Goal: Transaction & Acquisition: Book appointment/travel/reservation

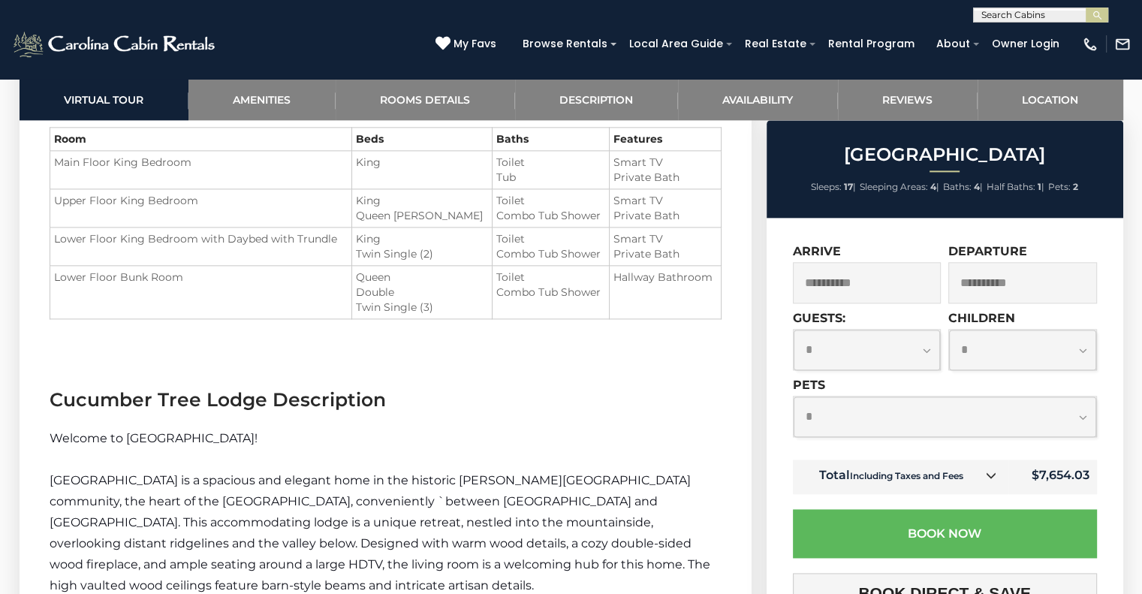
click at [1054, 452] on div "**********" at bounding box center [945, 419] width 304 height 82
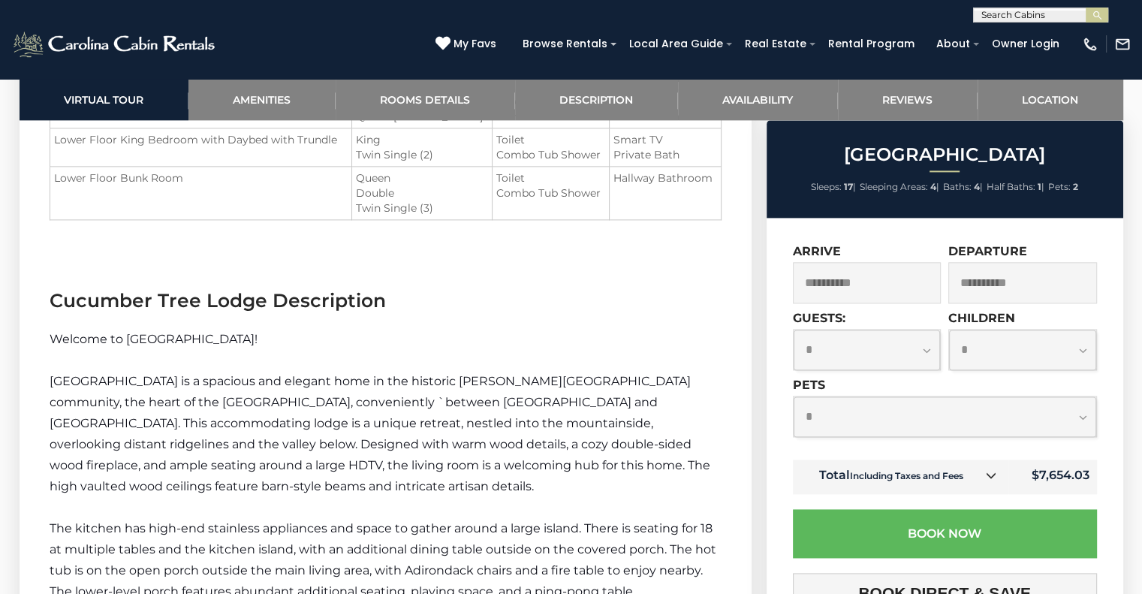
scroll to position [1795, 0]
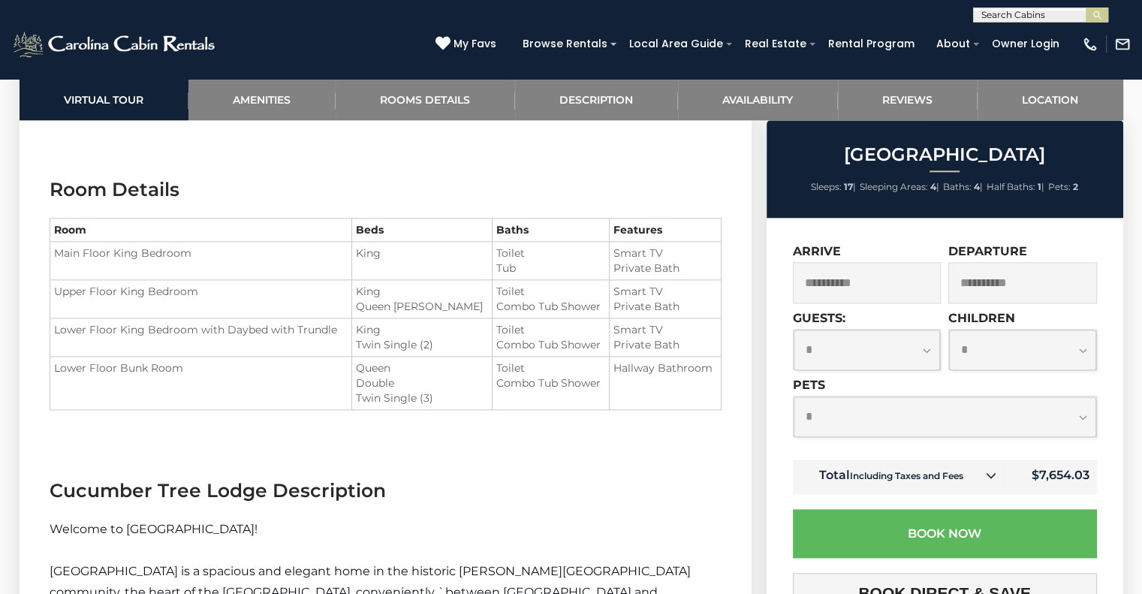
click at [1053, 481] on td "$7,654.03" at bounding box center [1052, 477] width 88 height 35
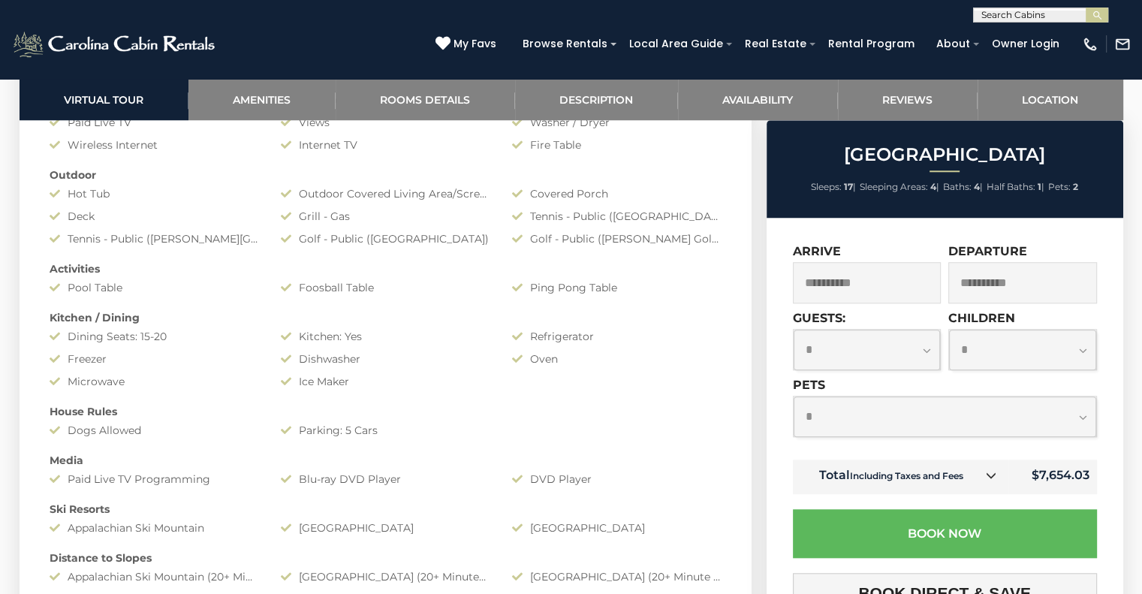
scroll to position [1329, 0]
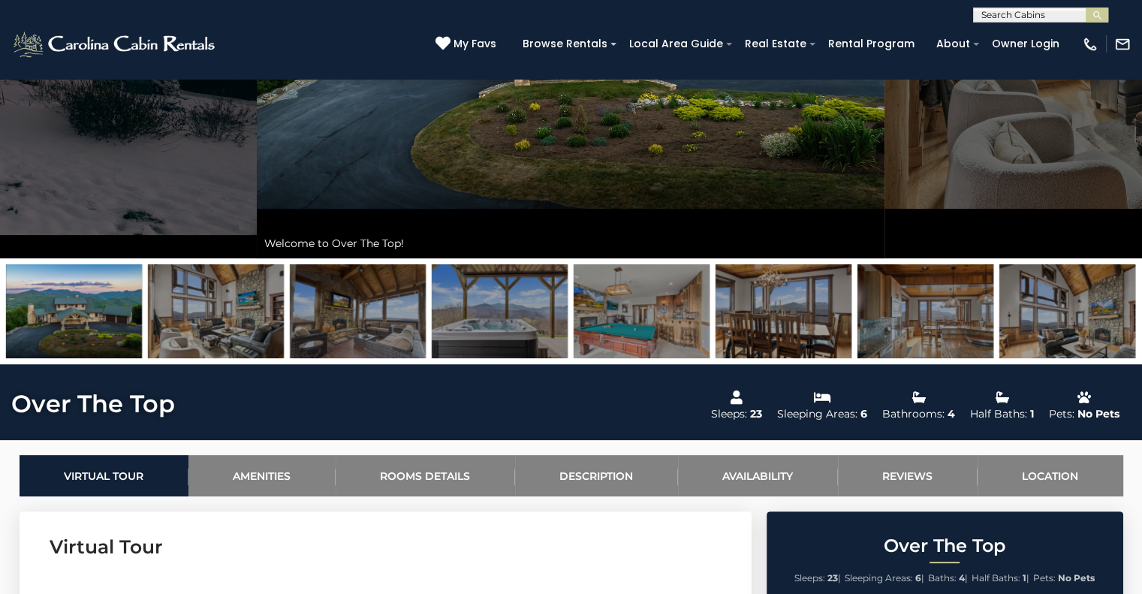
scroll to position [337, 0]
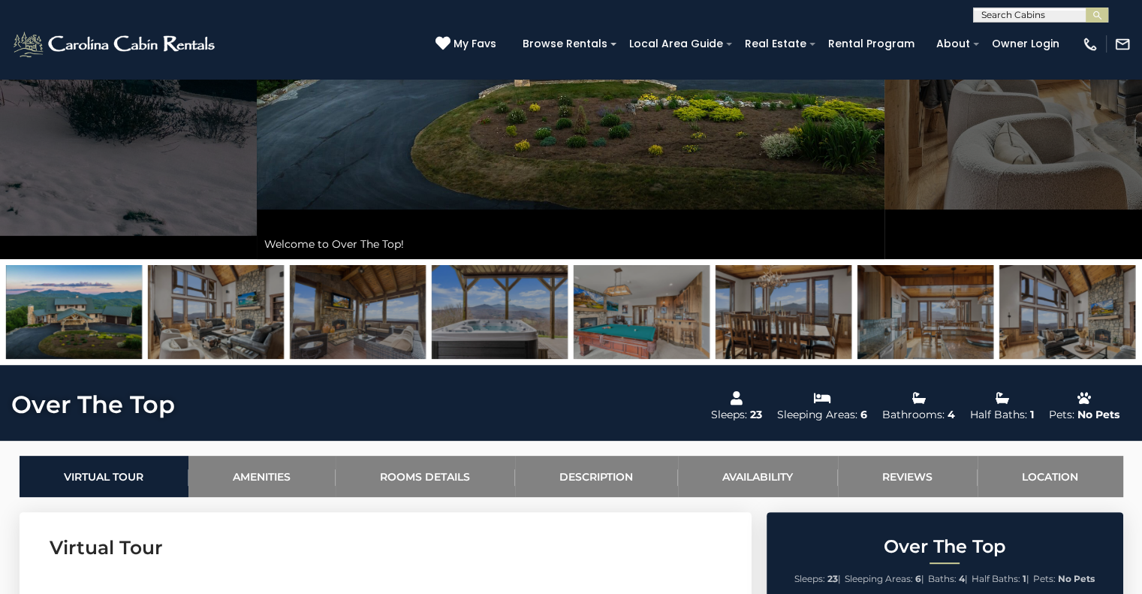
click at [251, 309] on img at bounding box center [216, 312] width 136 height 94
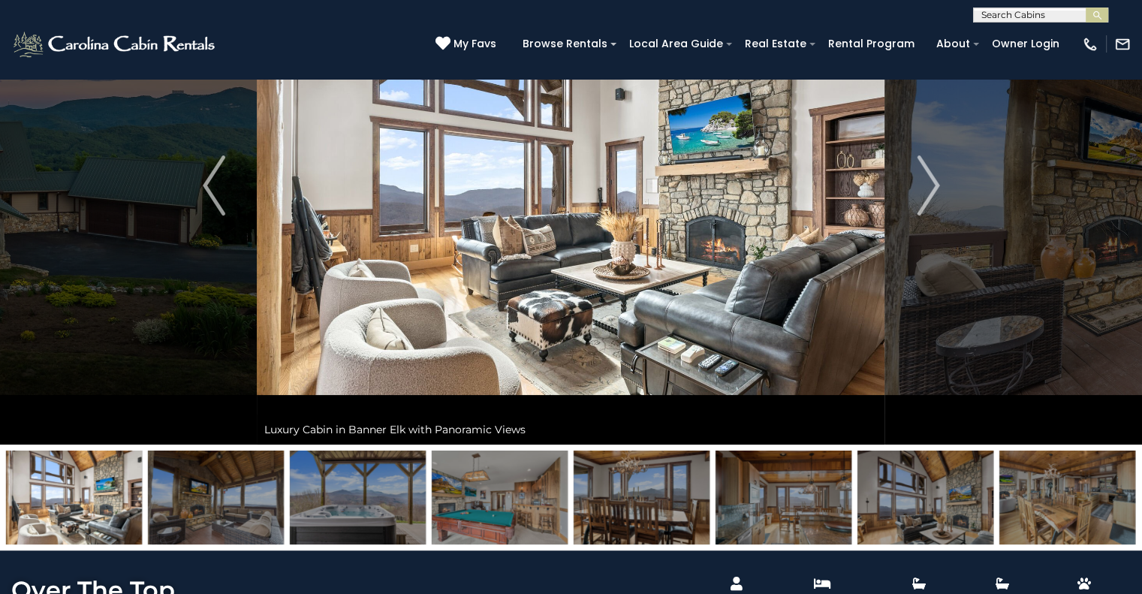
scroll to position [150, 0]
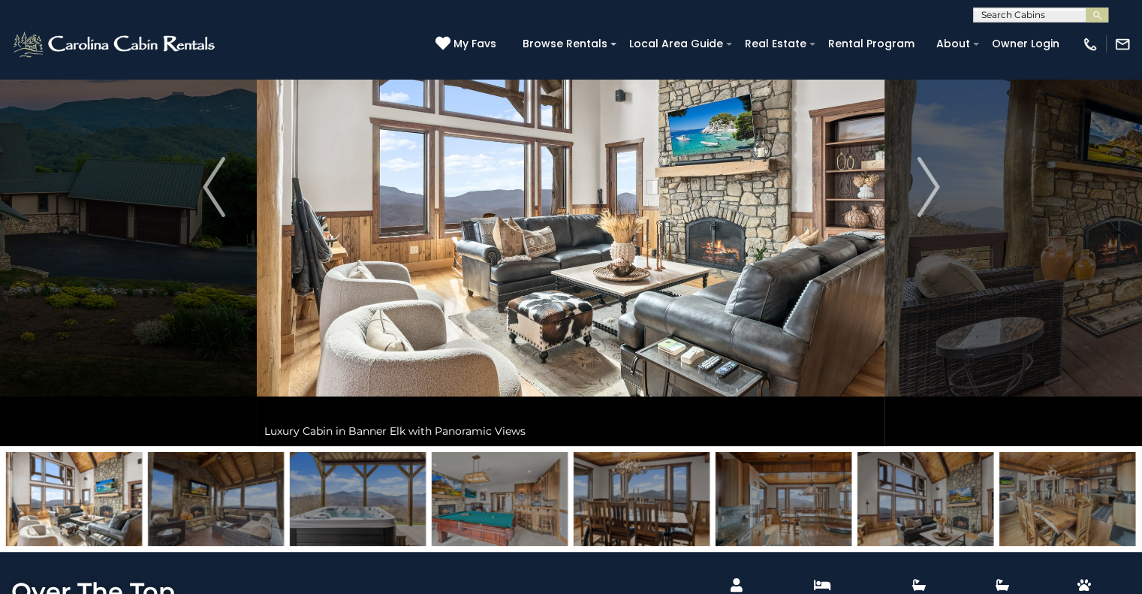
click at [374, 492] on img at bounding box center [358, 499] width 136 height 94
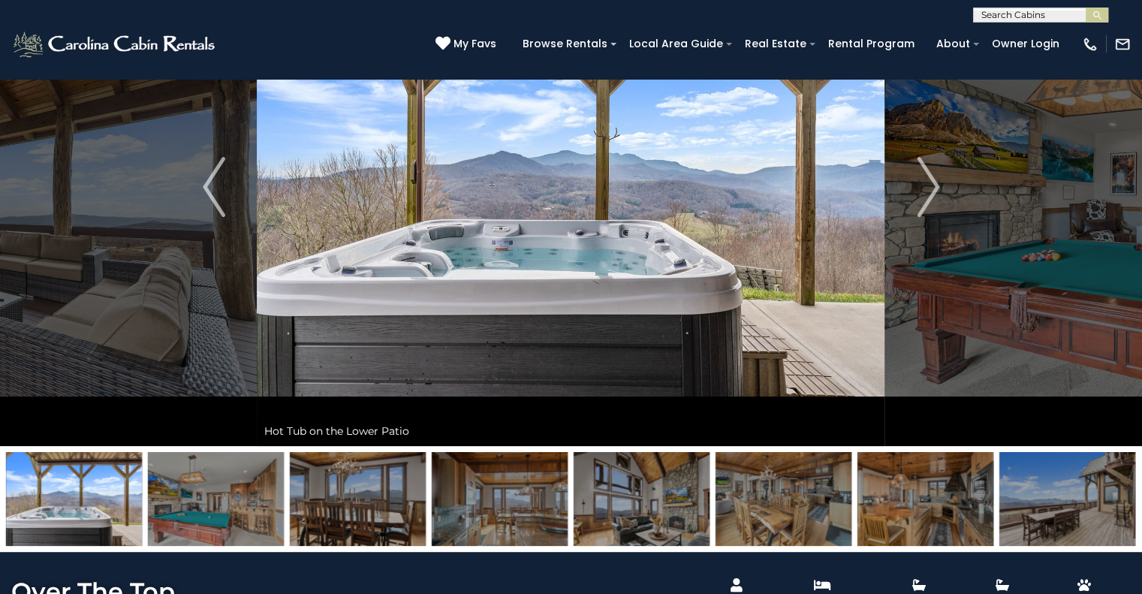
click at [366, 497] on img at bounding box center [358, 499] width 136 height 94
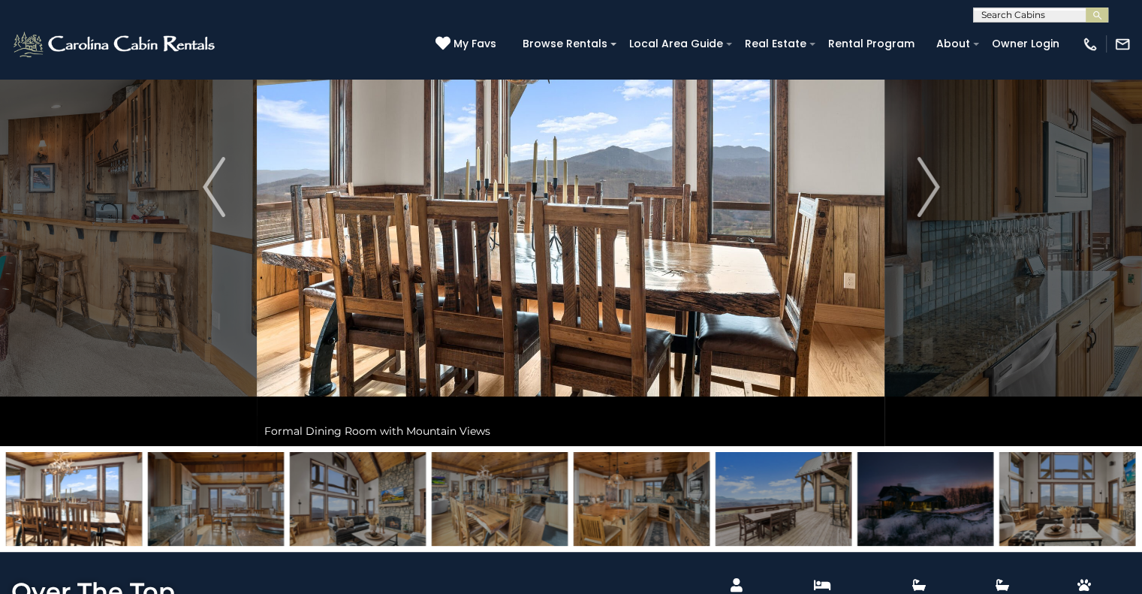
click at [385, 503] on img at bounding box center [358, 499] width 136 height 94
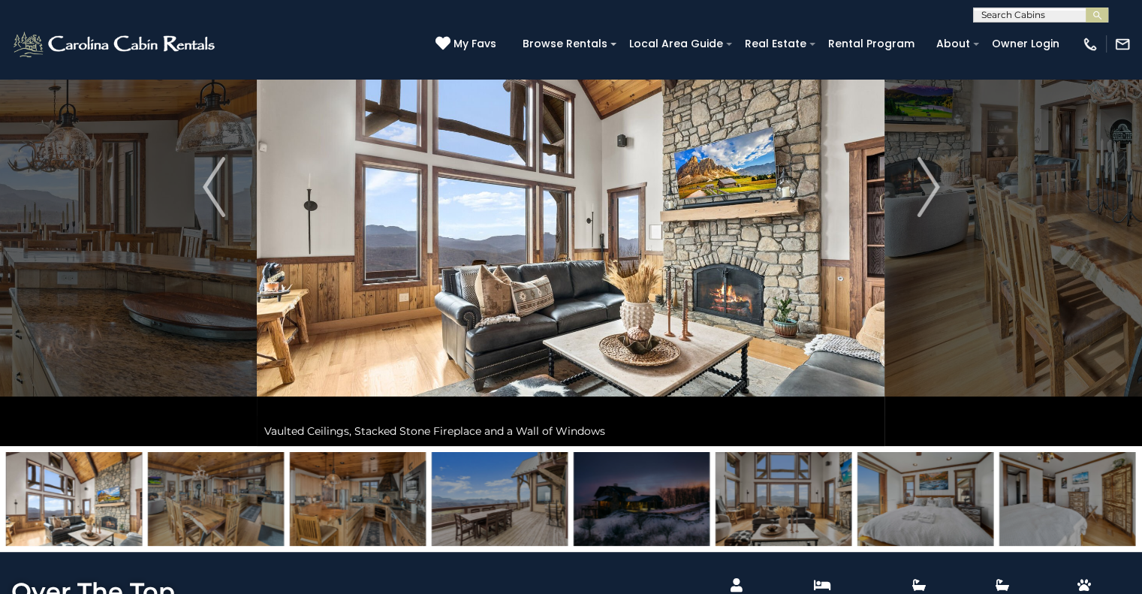
click at [508, 505] on img at bounding box center [500, 499] width 136 height 94
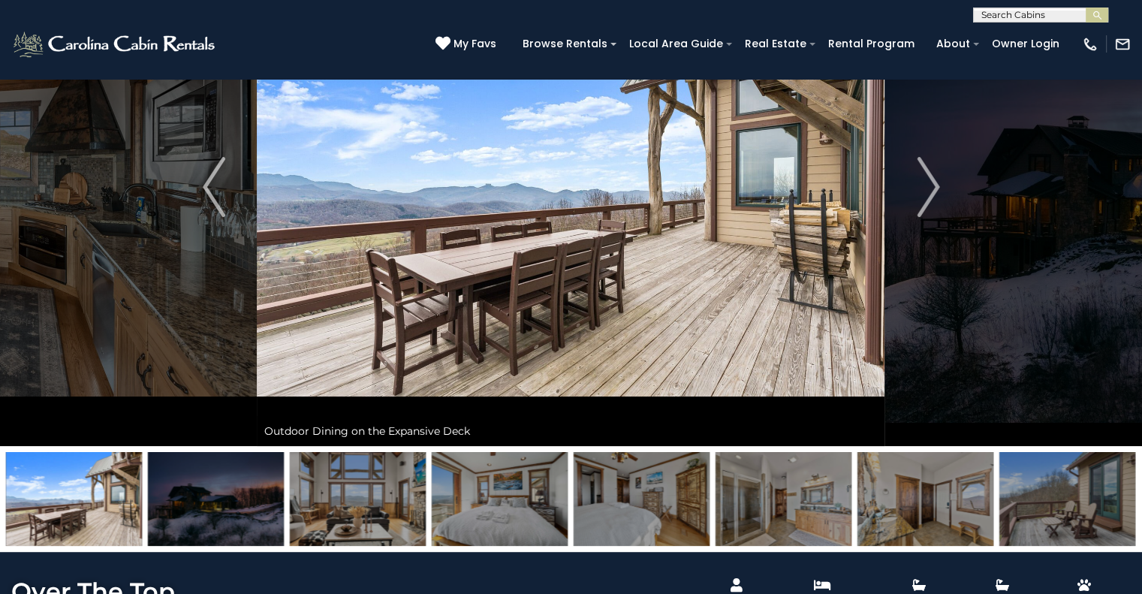
click at [631, 496] on img at bounding box center [642, 499] width 136 height 94
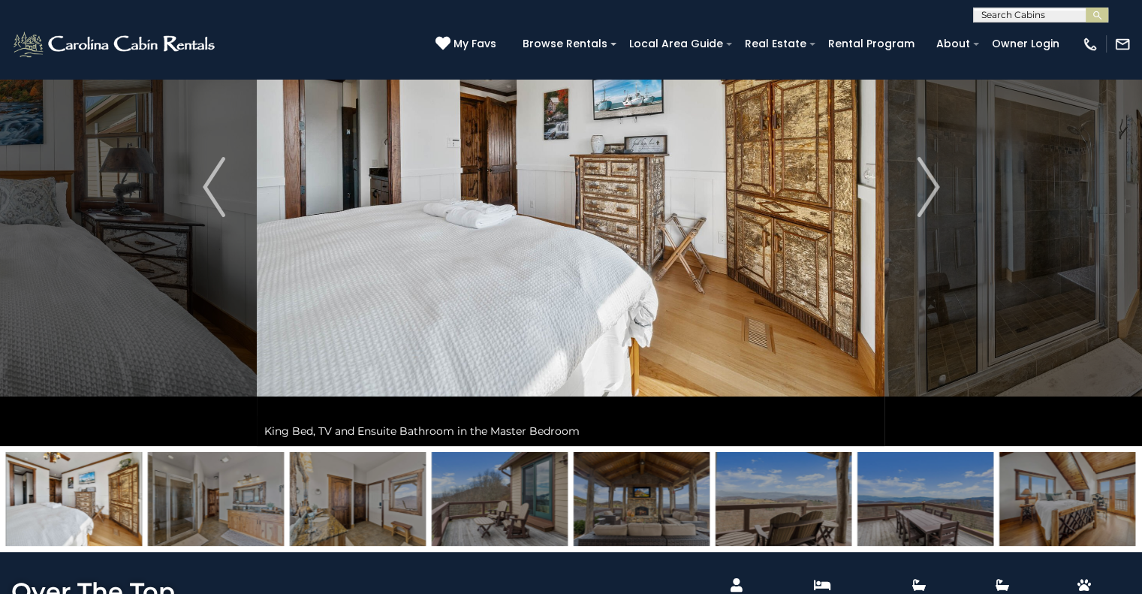
click at [658, 503] on img at bounding box center [642, 499] width 136 height 94
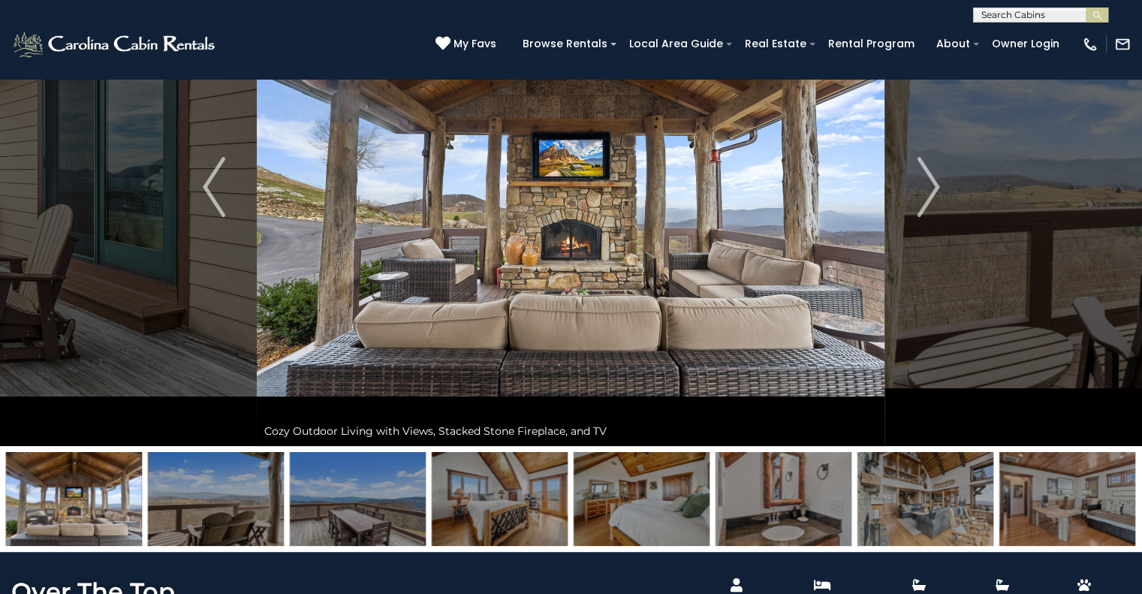
click at [252, 498] on img at bounding box center [216, 499] width 136 height 94
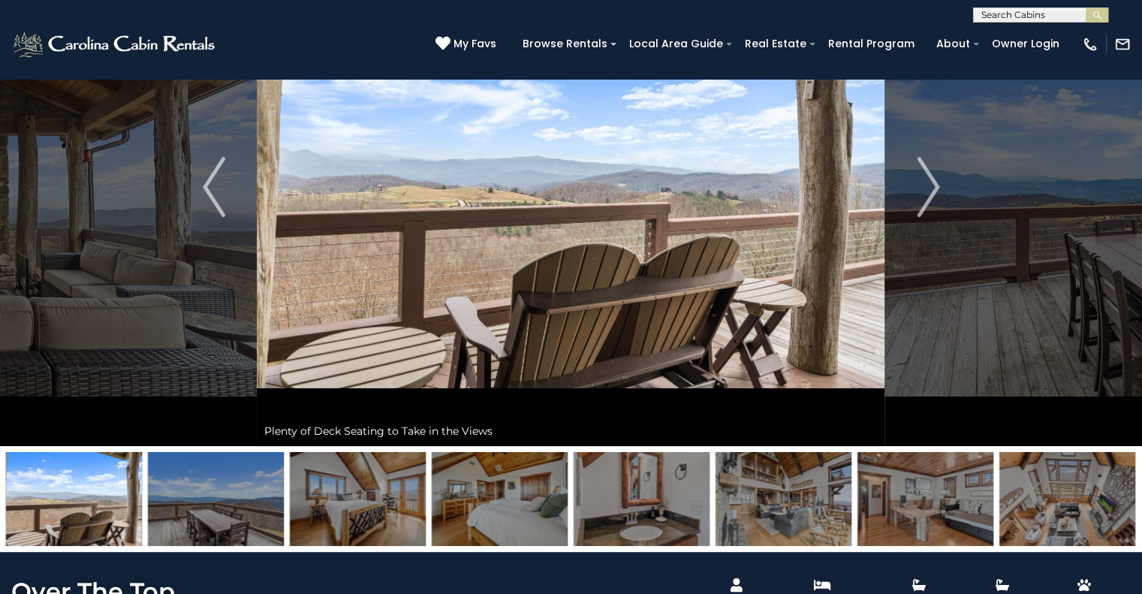
click at [221, 485] on img at bounding box center [216, 499] width 136 height 94
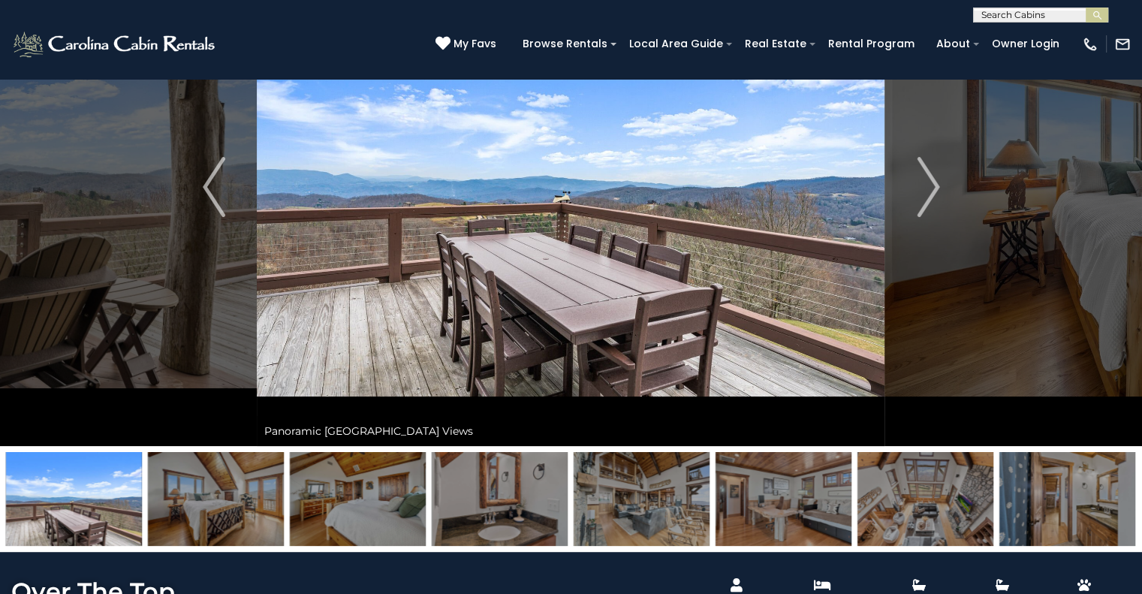
click at [235, 496] on img at bounding box center [216, 499] width 136 height 94
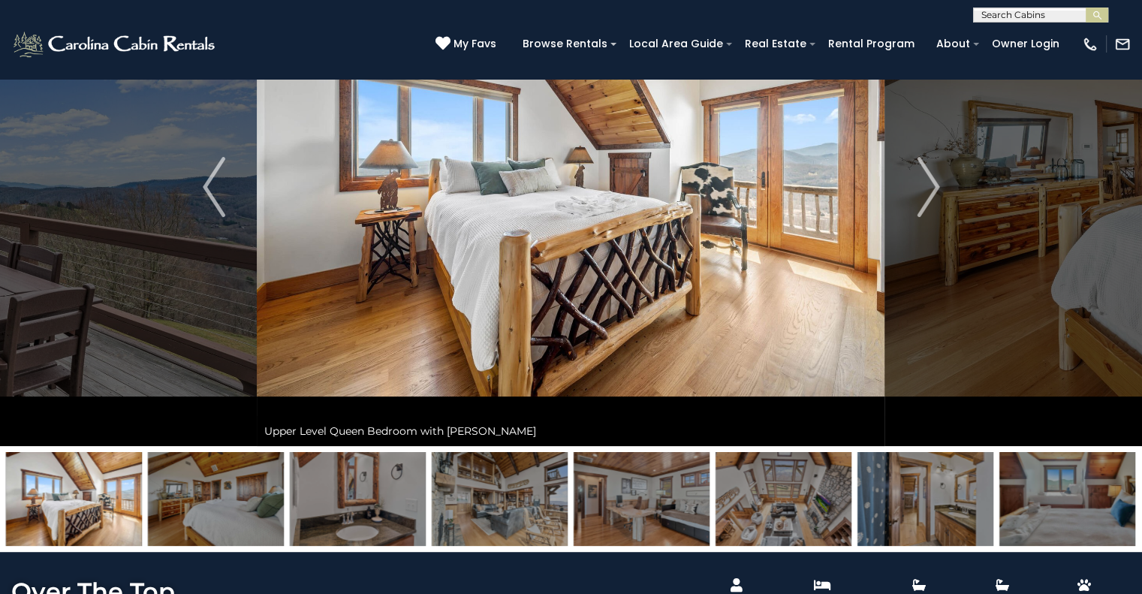
click at [372, 490] on img at bounding box center [358, 499] width 136 height 94
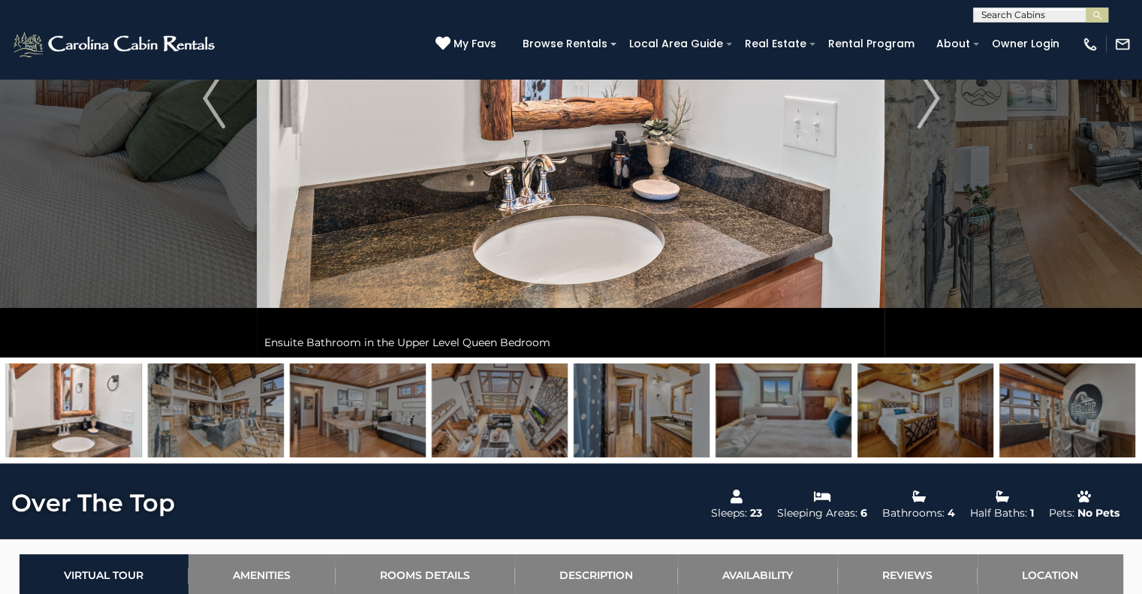
scroll to position [240, 0]
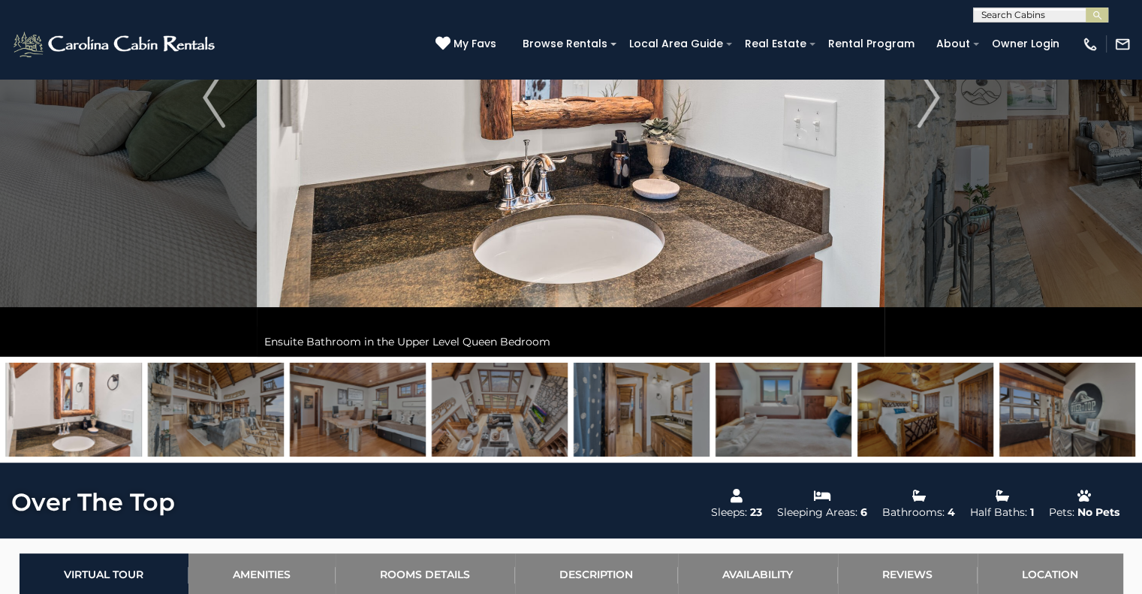
click at [243, 417] on img at bounding box center [216, 410] width 136 height 94
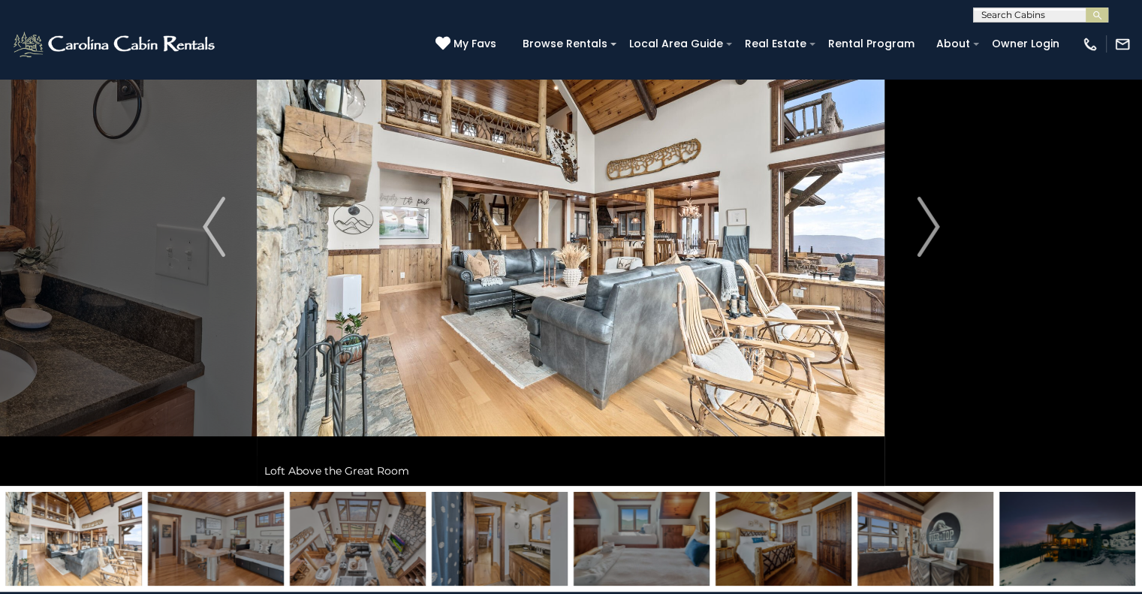
scroll to position [112, 0]
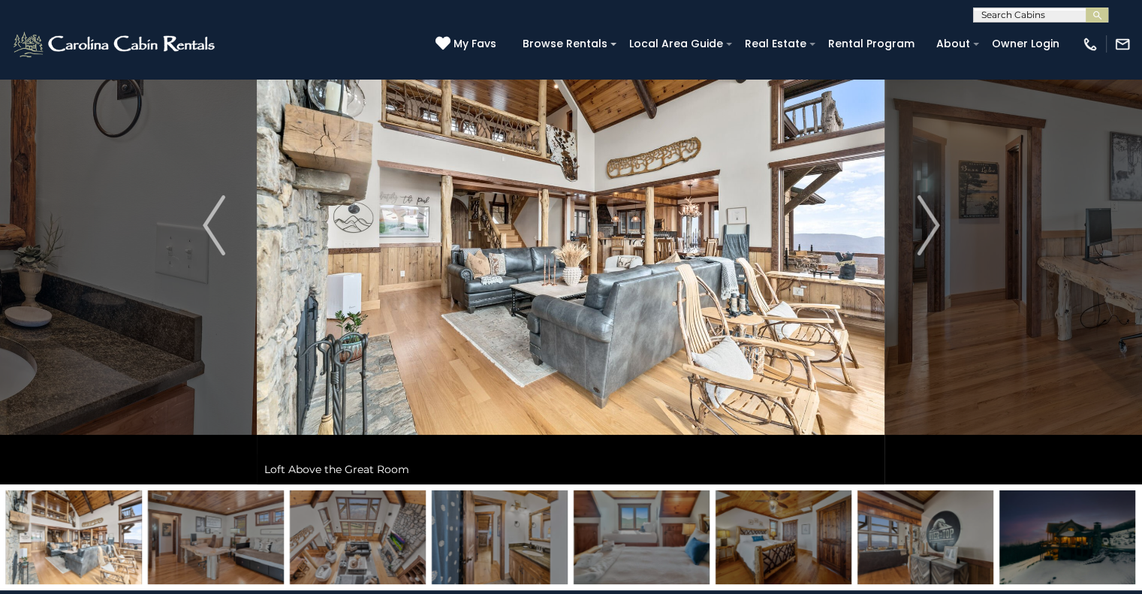
click at [234, 532] on img at bounding box center [216, 537] width 136 height 94
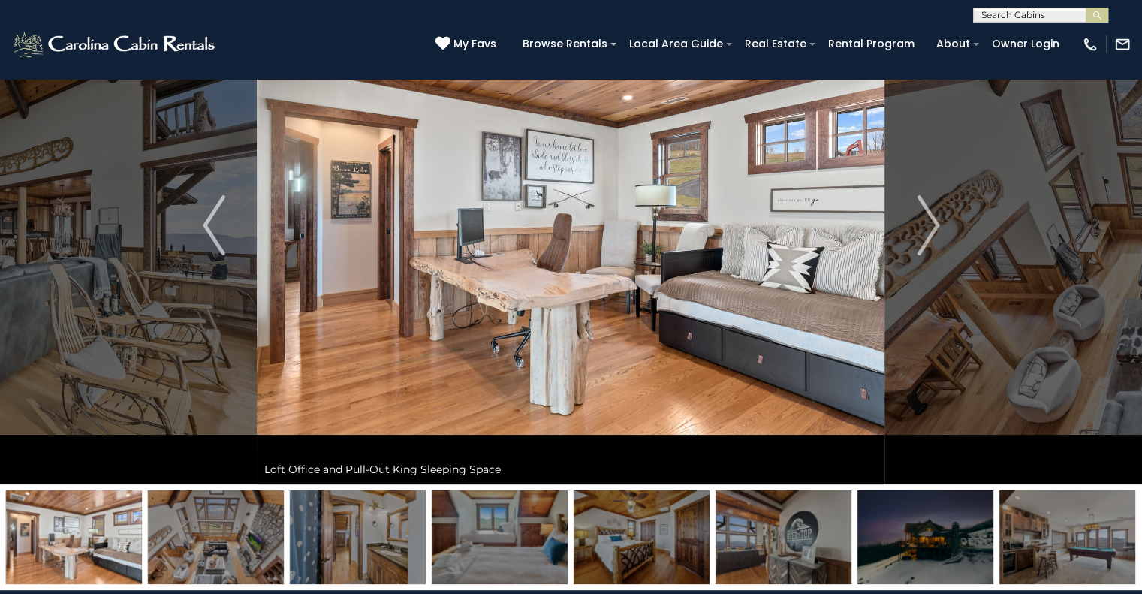
click at [234, 526] on img at bounding box center [216, 537] width 136 height 94
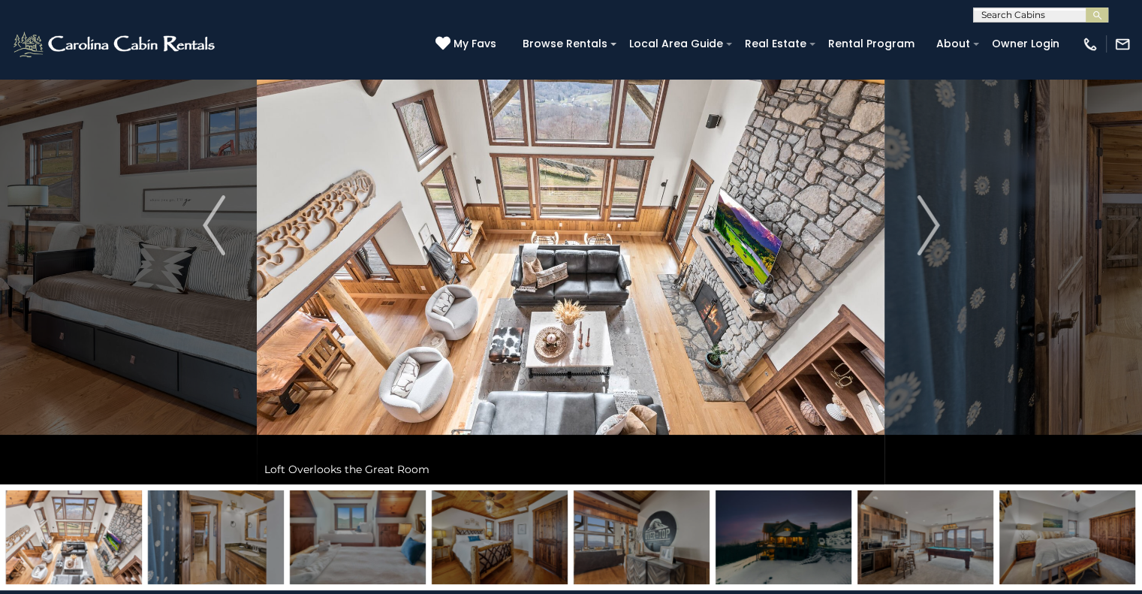
click at [378, 519] on img at bounding box center [358, 537] width 136 height 94
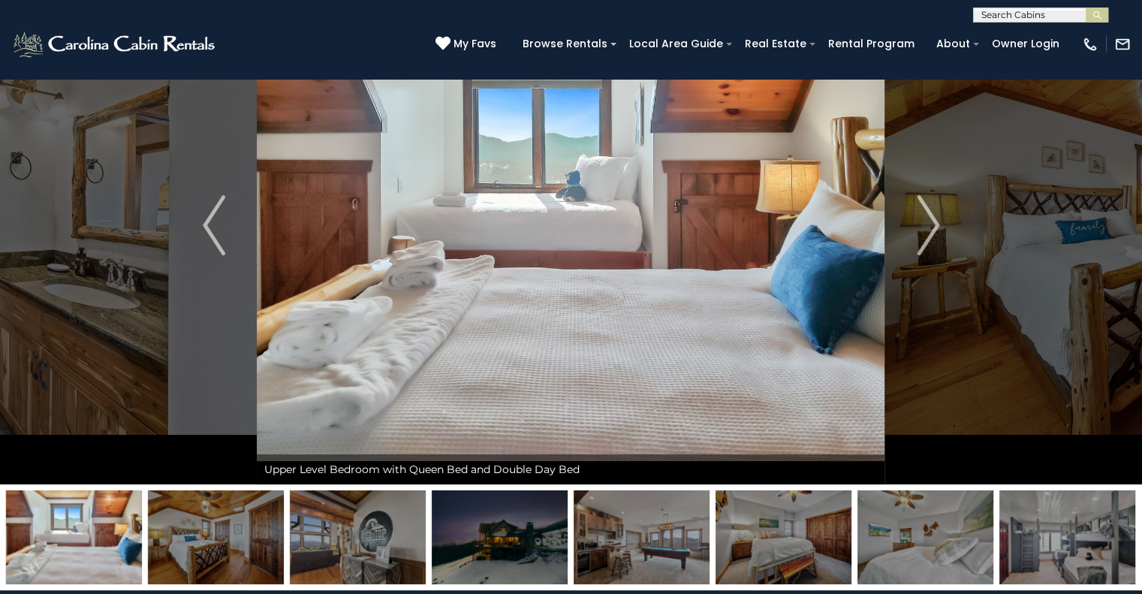
click at [234, 534] on img at bounding box center [216, 537] width 136 height 94
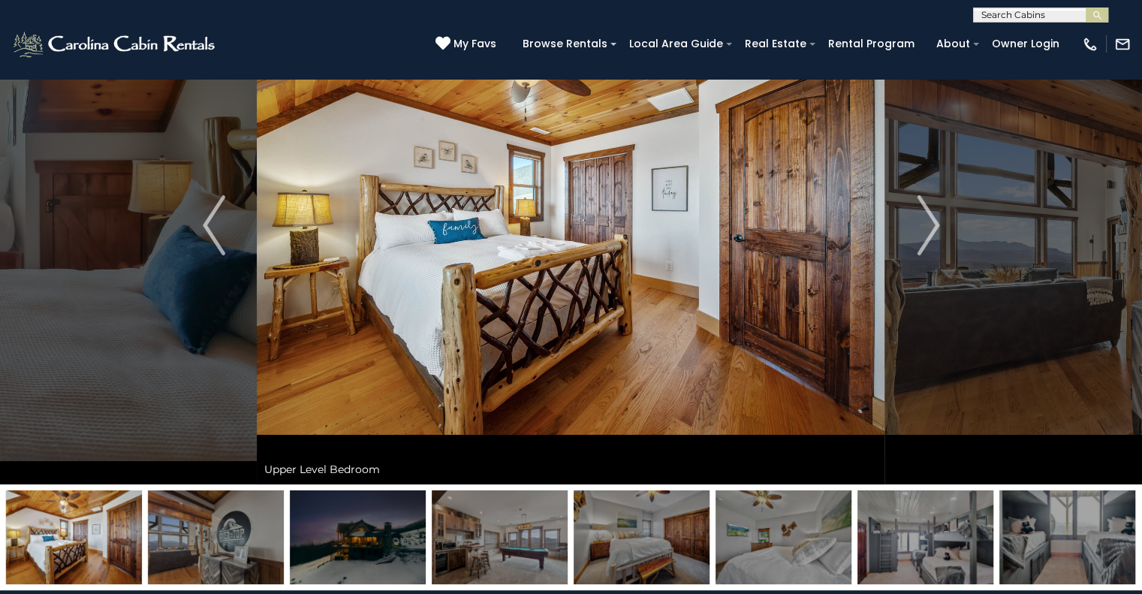
click at [248, 530] on img at bounding box center [216, 537] width 136 height 94
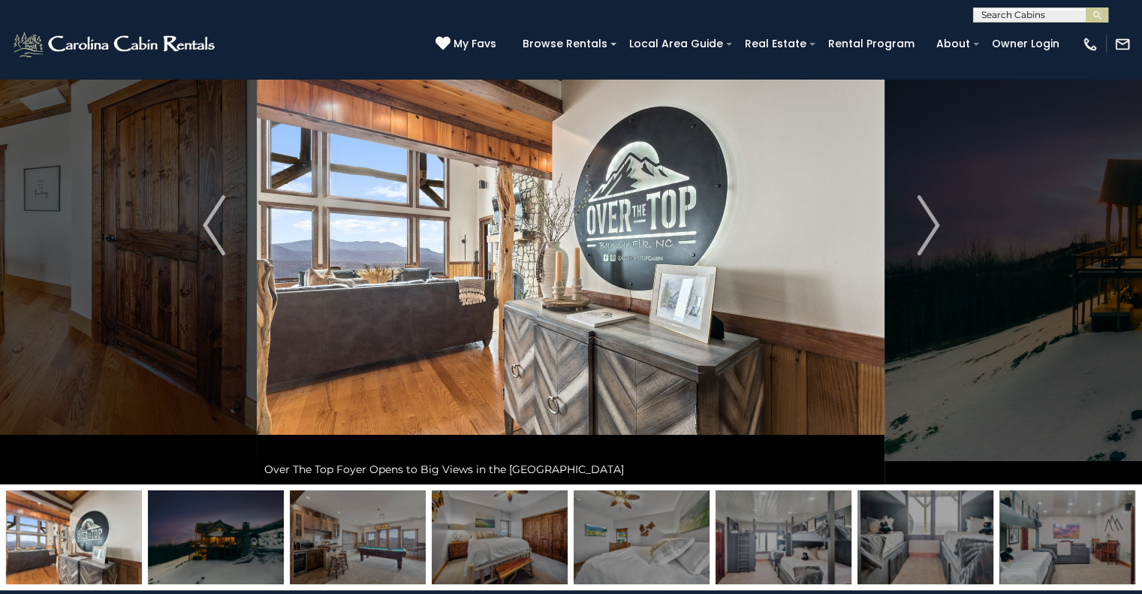
click at [381, 525] on img at bounding box center [358, 537] width 136 height 94
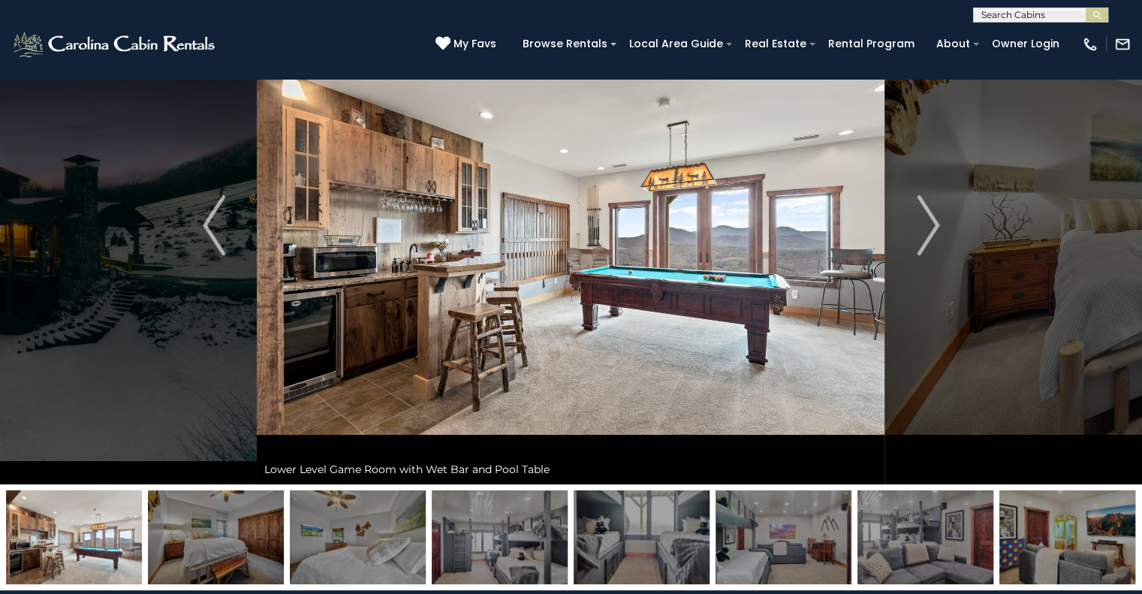
click at [370, 520] on img at bounding box center [358, 537] width 136 height 94
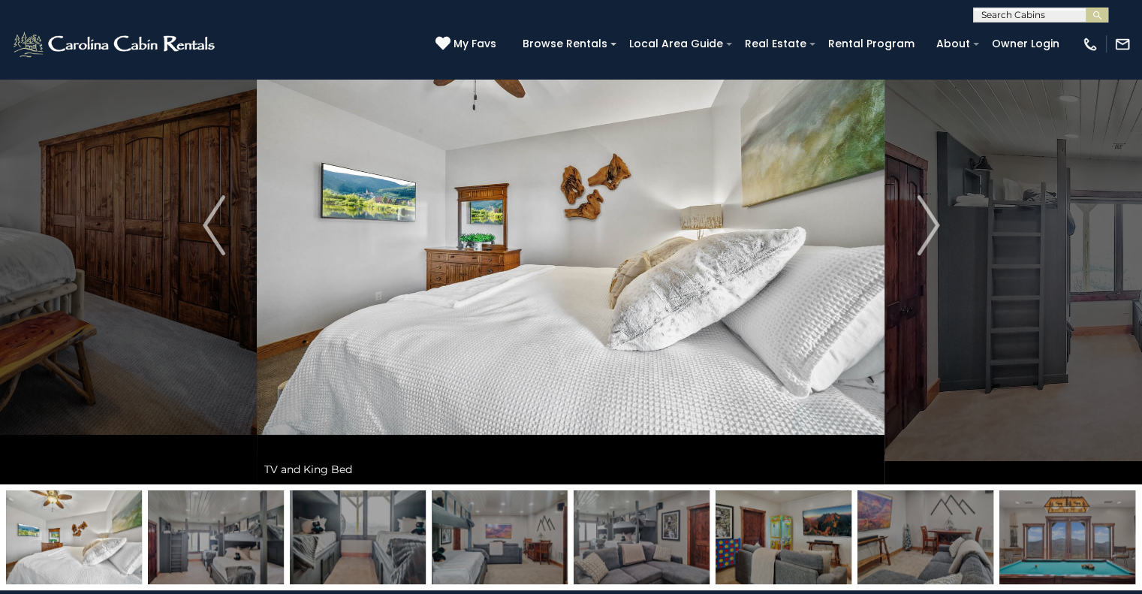
click at [254, 537] on img at bounding box center [216, 537] width 136 height 94
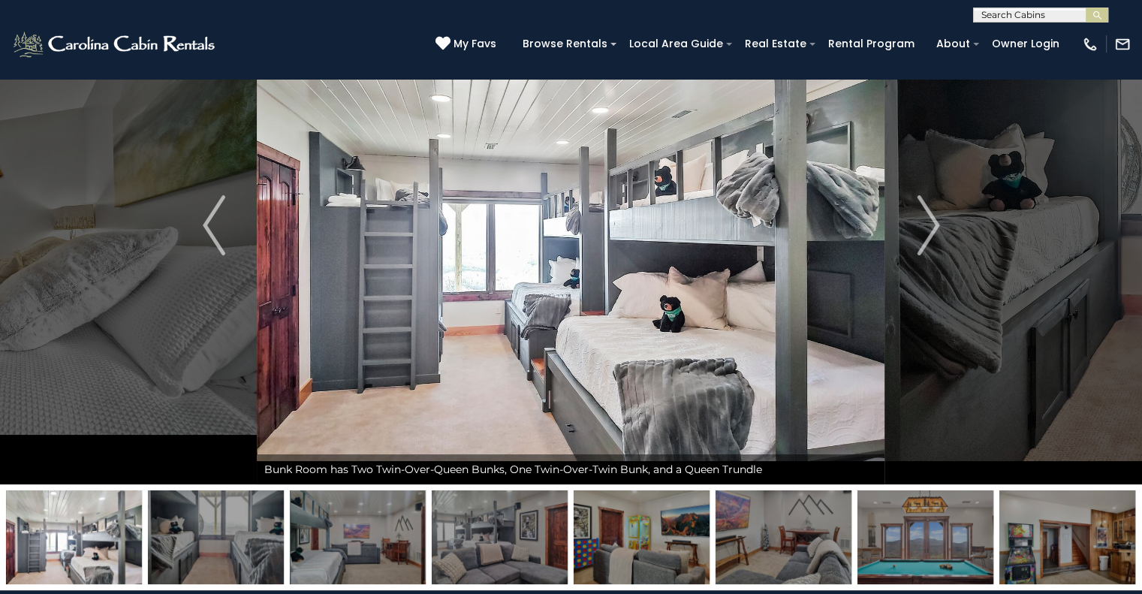
click at [253, 533] on img at bounding box center [216, 537] width 136 height 94
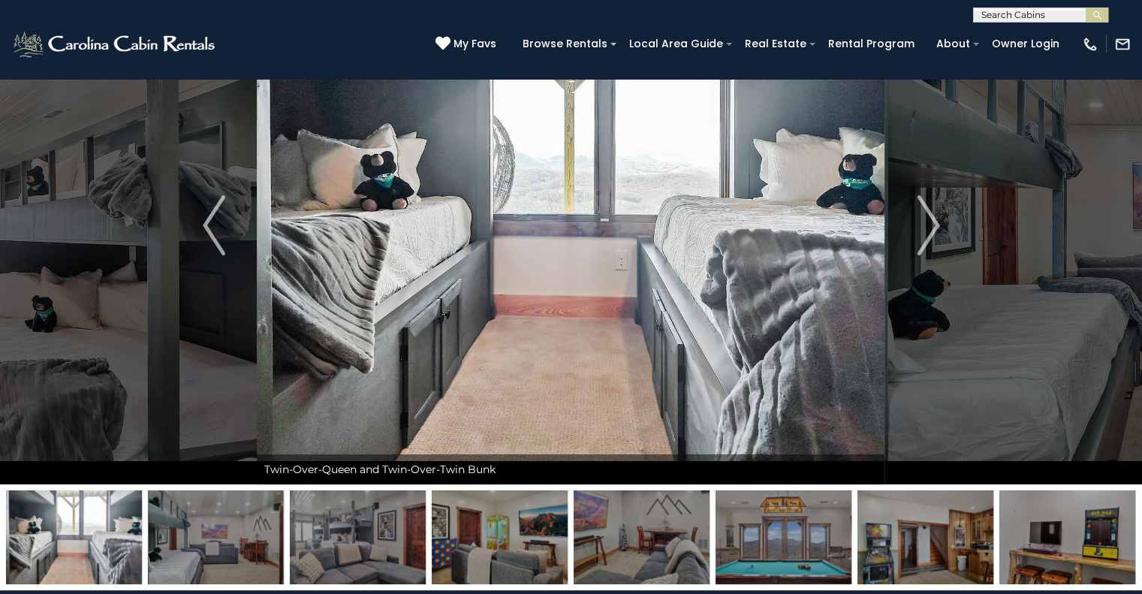
click at [379, 537] on img at bounding box center [358, 537] width 136 height 94
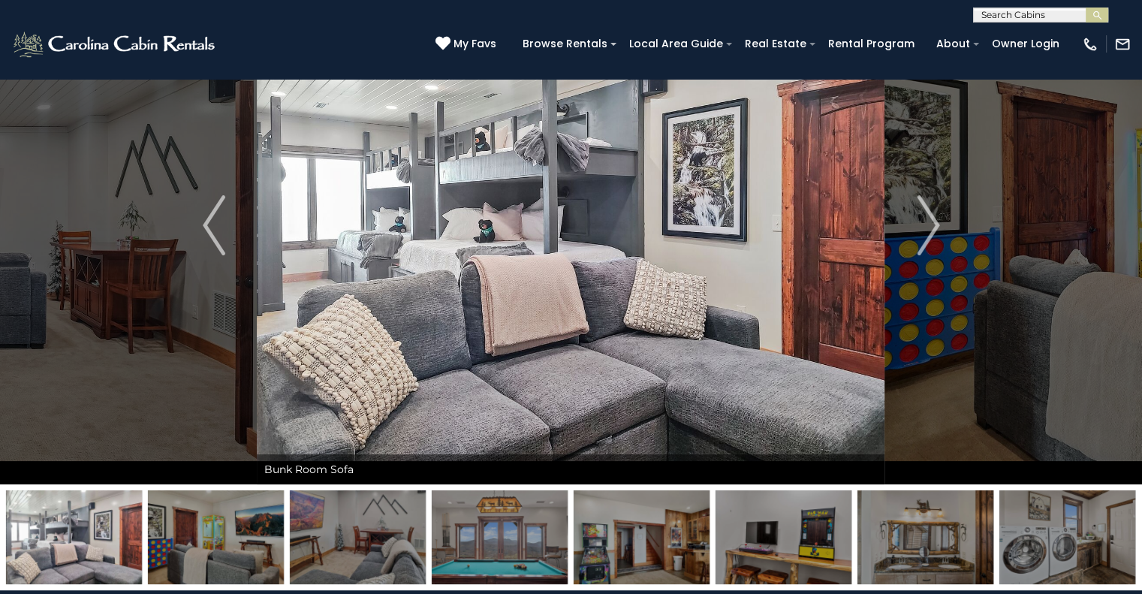
click at [412, 545] on img at bounding box center [358, 537] width 136 height 94
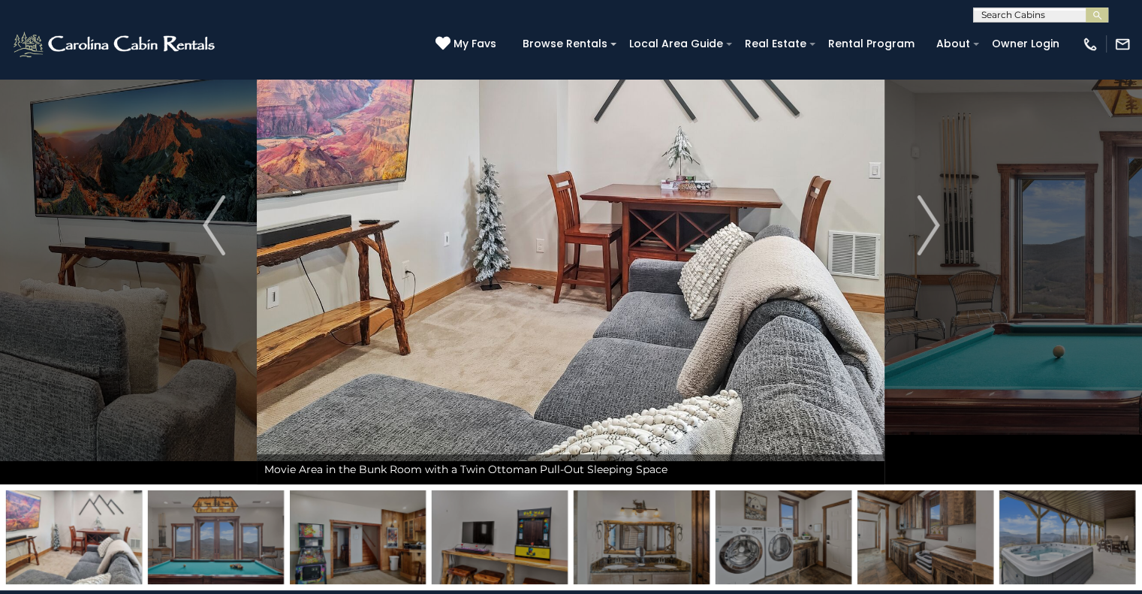
click at [378, 543] on img at bounding box center [358, 537] width 136 height 94
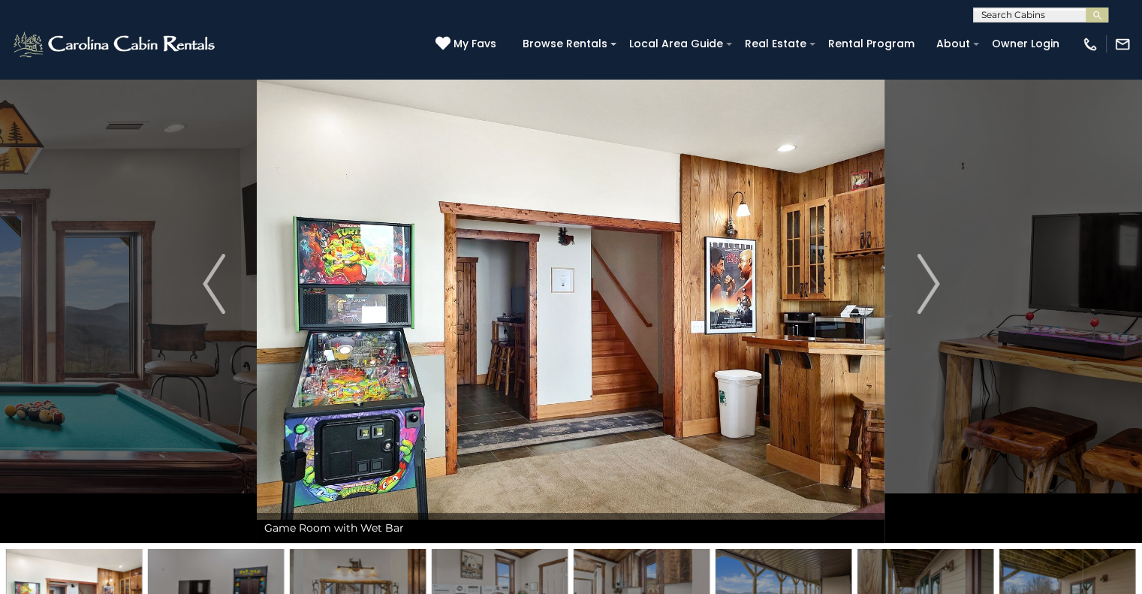
scroll to position [55, 0]
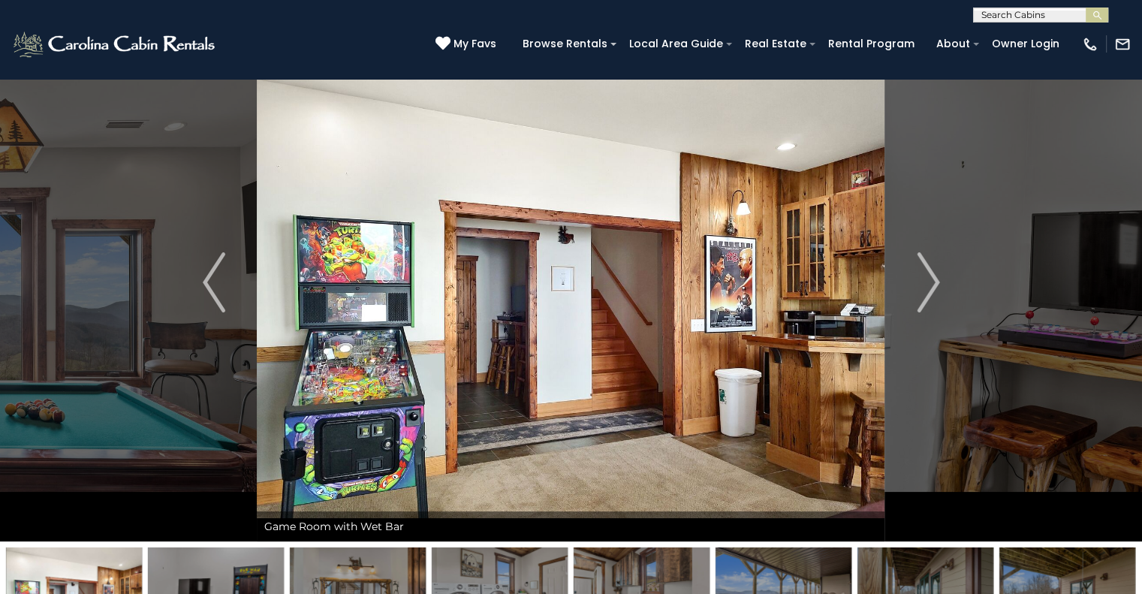
click at [234, 569] on img at bounding box center [216, 594] width 136 height 94
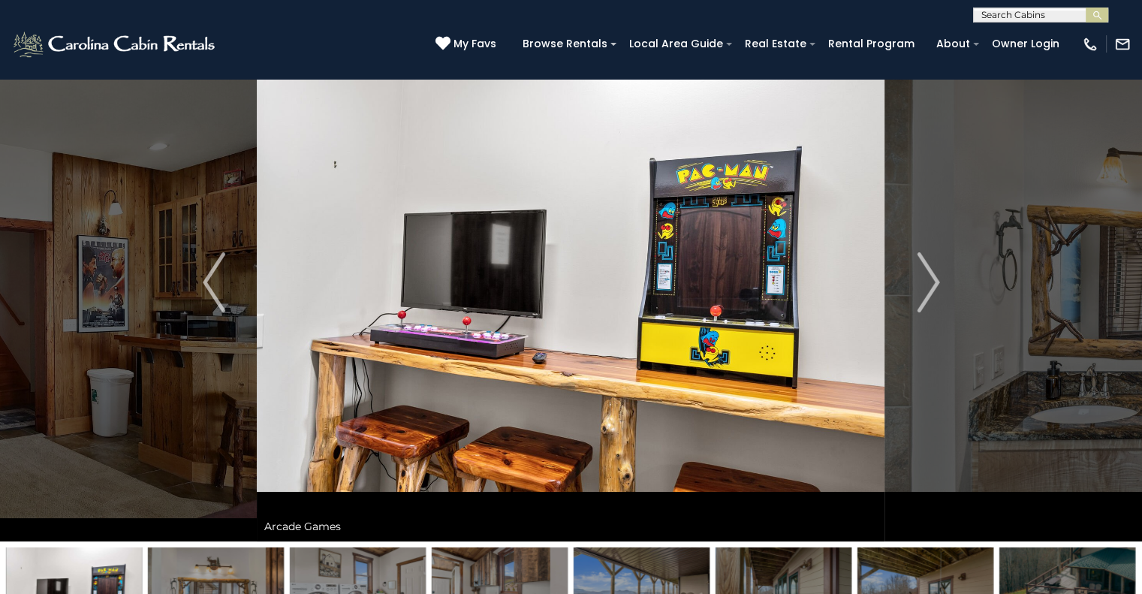
click at [348, 571] on img at bounding box center [358, 594] width 136 height 94
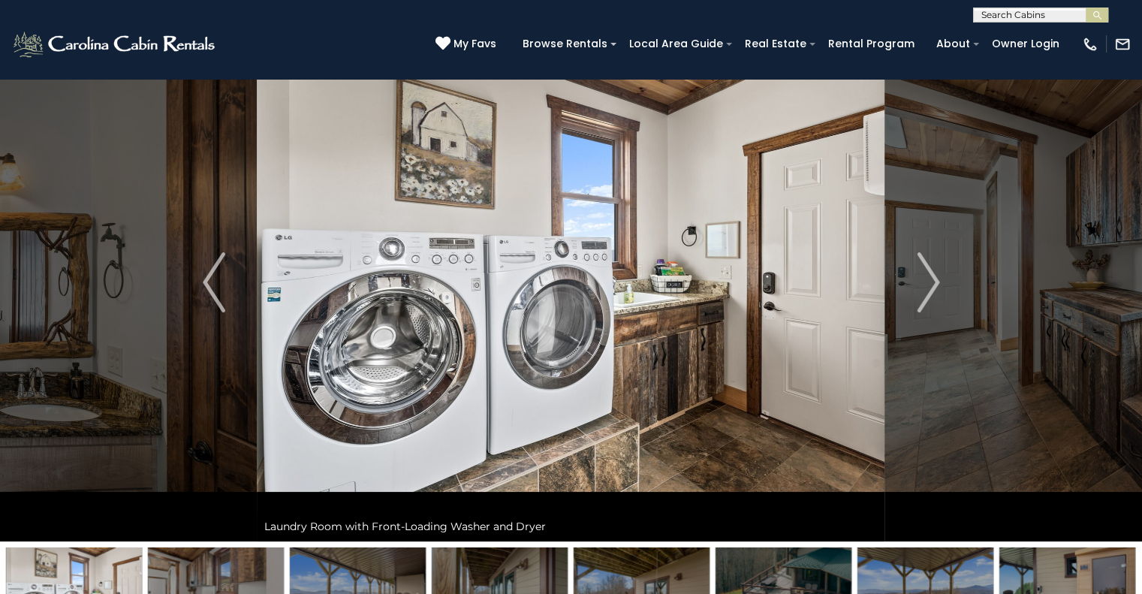
click at [384, 559] on img at bounding box center [358, 594] width 136 height 94
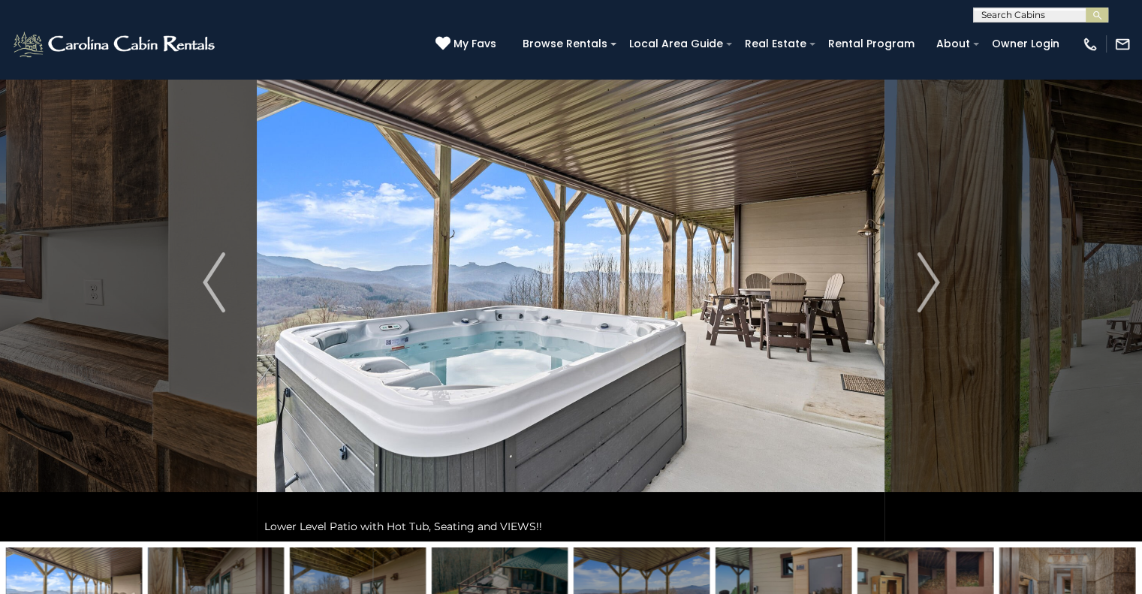
click at [245, 568] on img at bounding box center [216, 594] width 136 height 94
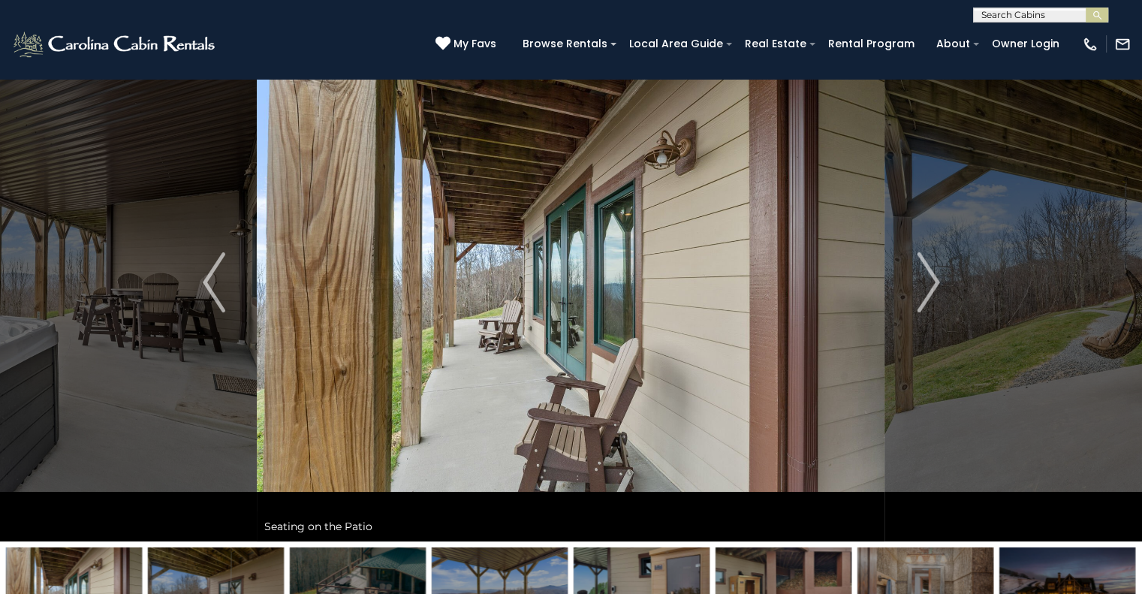
click at [254, 567] on img at bounding box center [216, 594] width 136 height 94
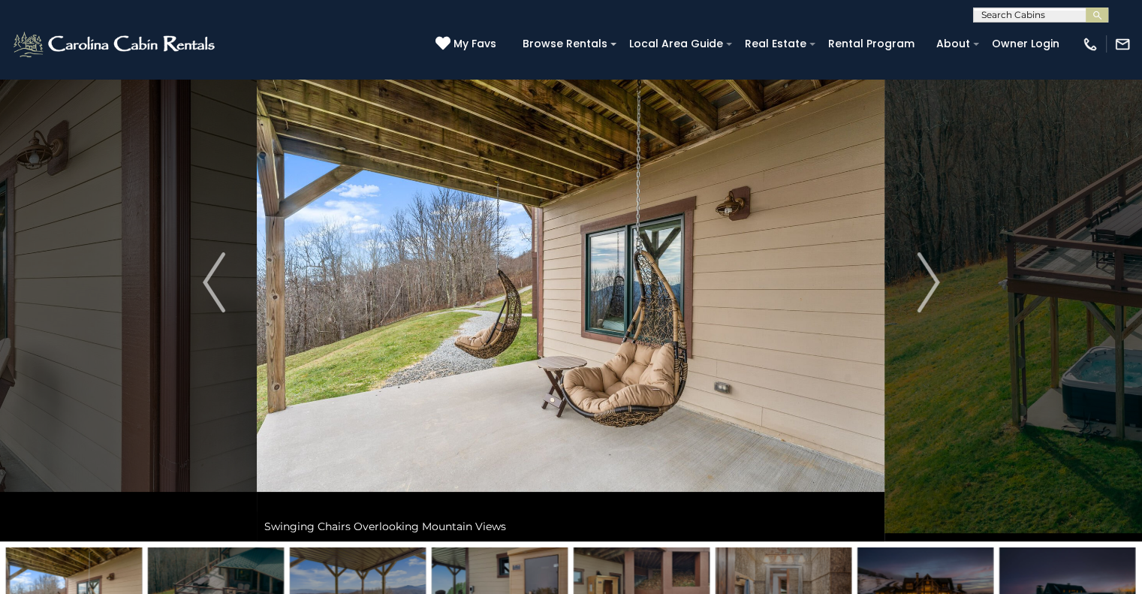
click at [354, 559] on img at bounding box center [358, 594] width 136 height 94
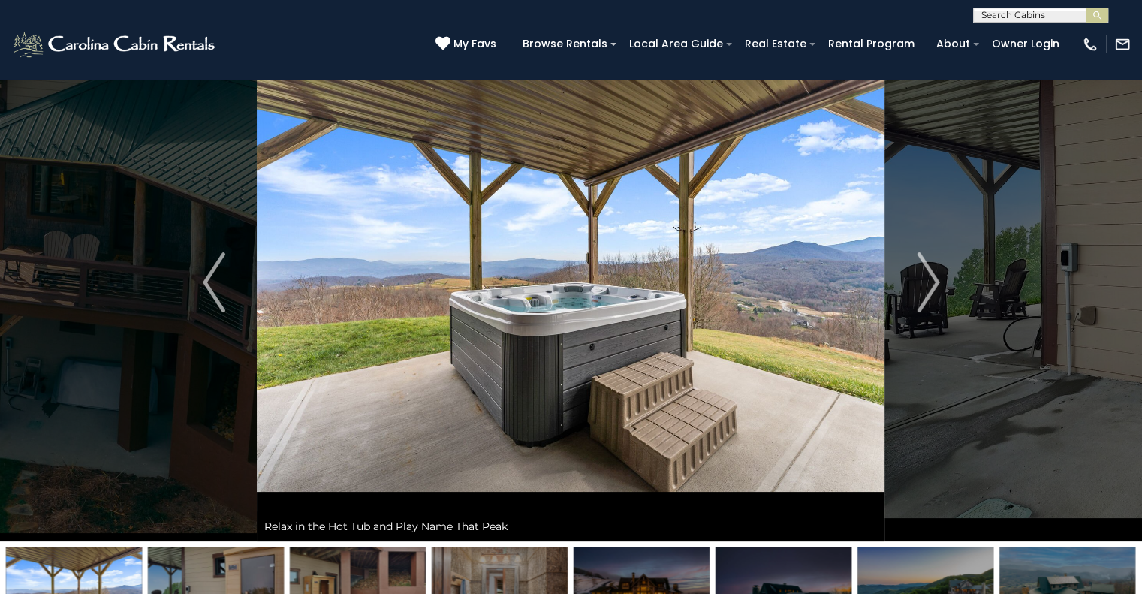
click at [249, 566] on img at bounding box center [216, 594] width 136 height 94
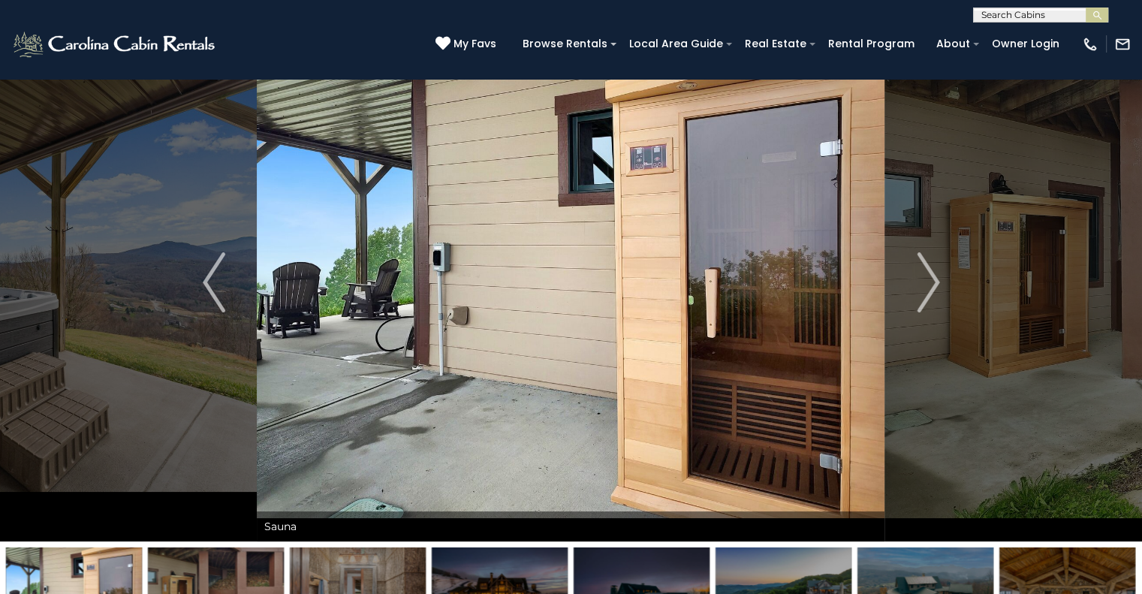
click at [357, 568] on img at bounding box center [358, 594] width 136 height 94
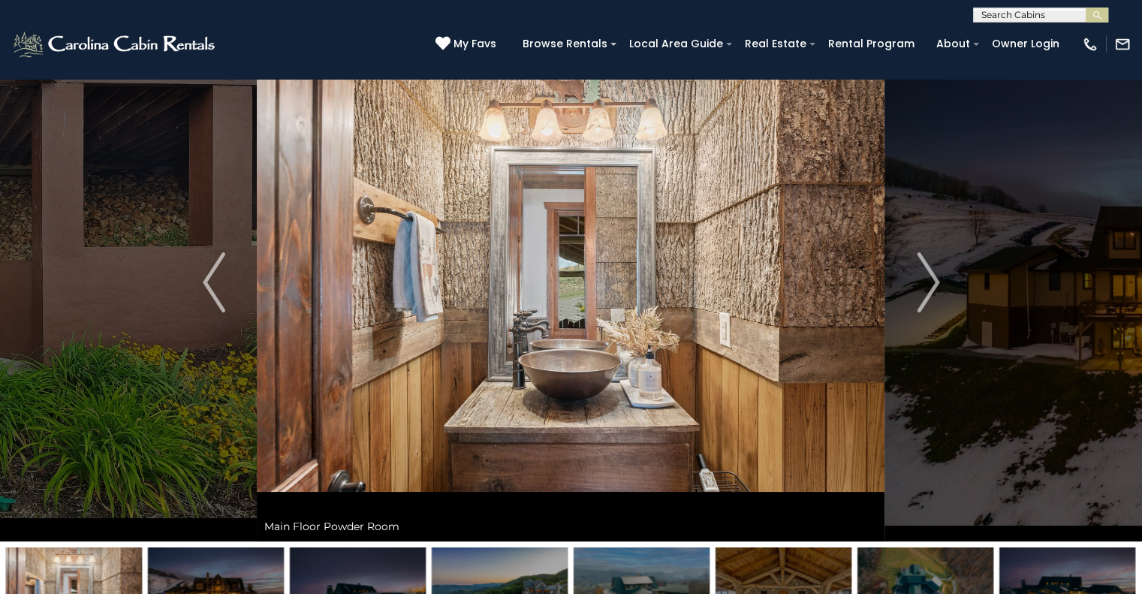
click at [252, 562] on img at bounding box center [216, 594] width 136 height 94
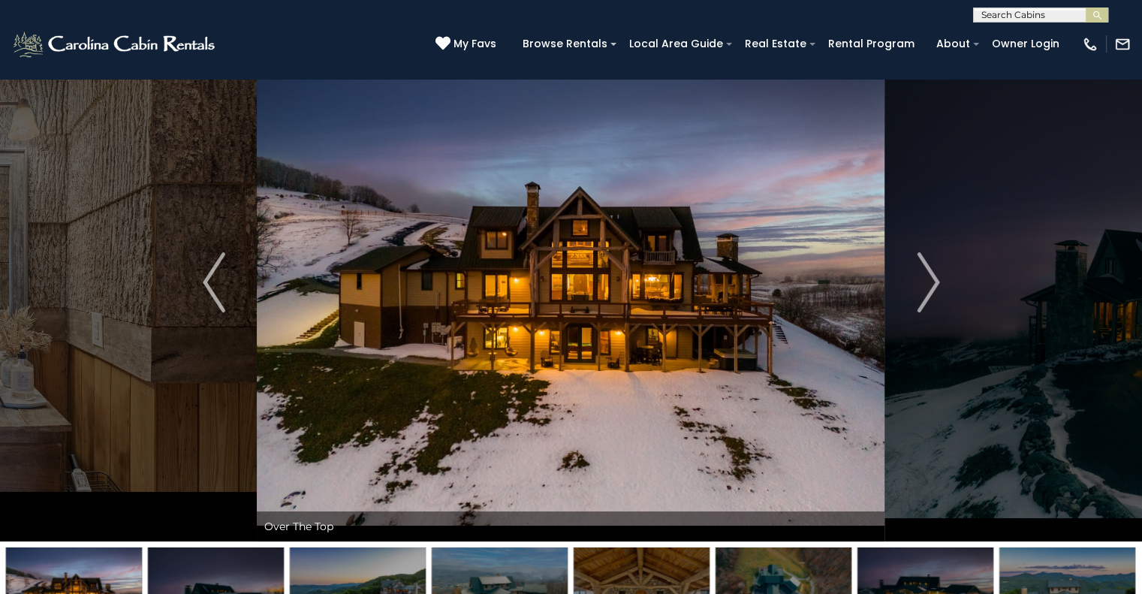
click at [741, 330] on img at bounding box center [571, 282] width 628 height 518
click at [742, 333] on img at bounding box center [571, 282] width 628 height 518
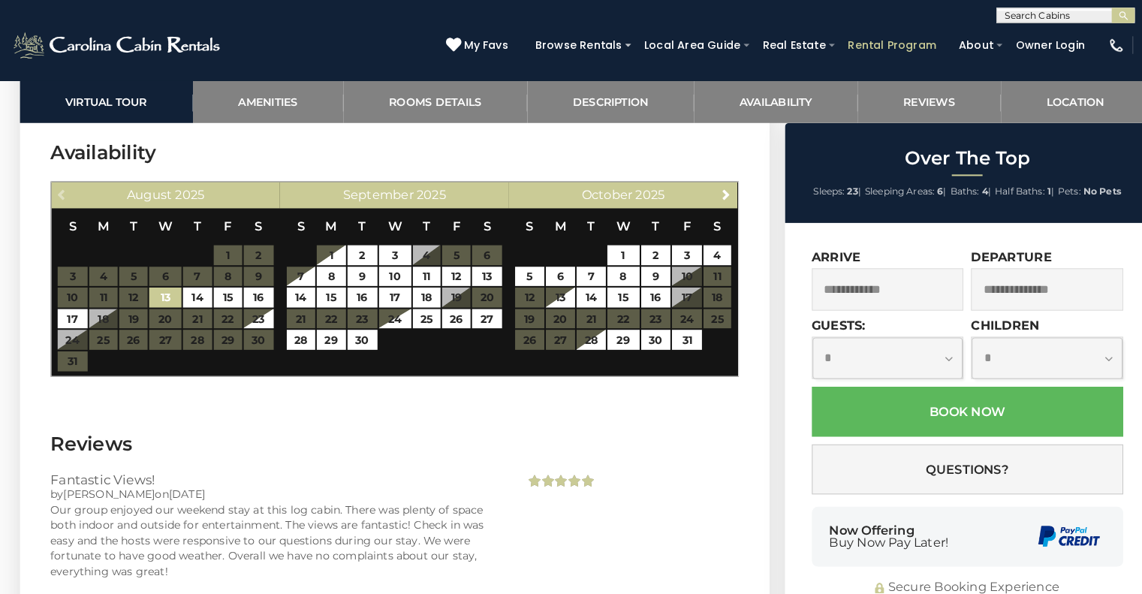
scroll to position [2756, 0]
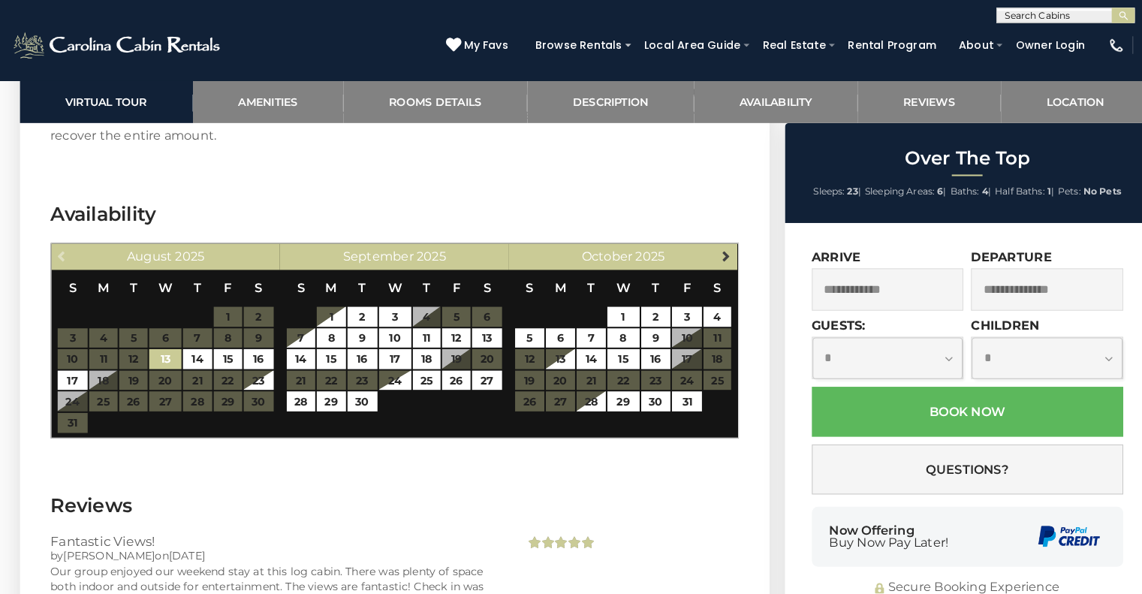
click at [710, 247] on span "Next" at bounding box center [710, 250] width 12 height 12
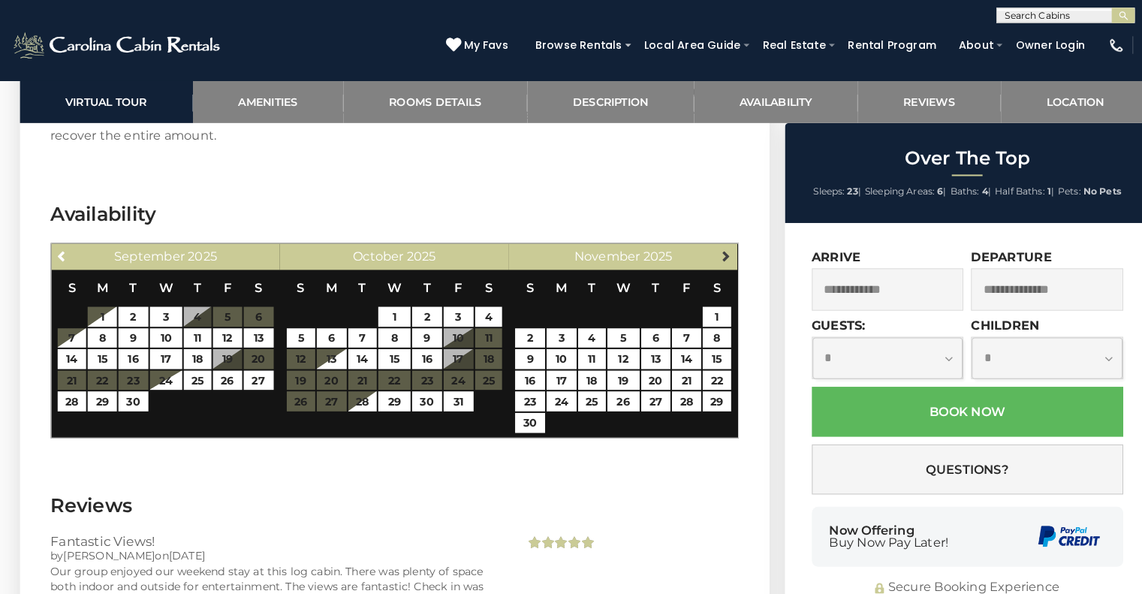
click at [710, 247] on span "Next" at bounding box center [710, 250] width 12 height 12
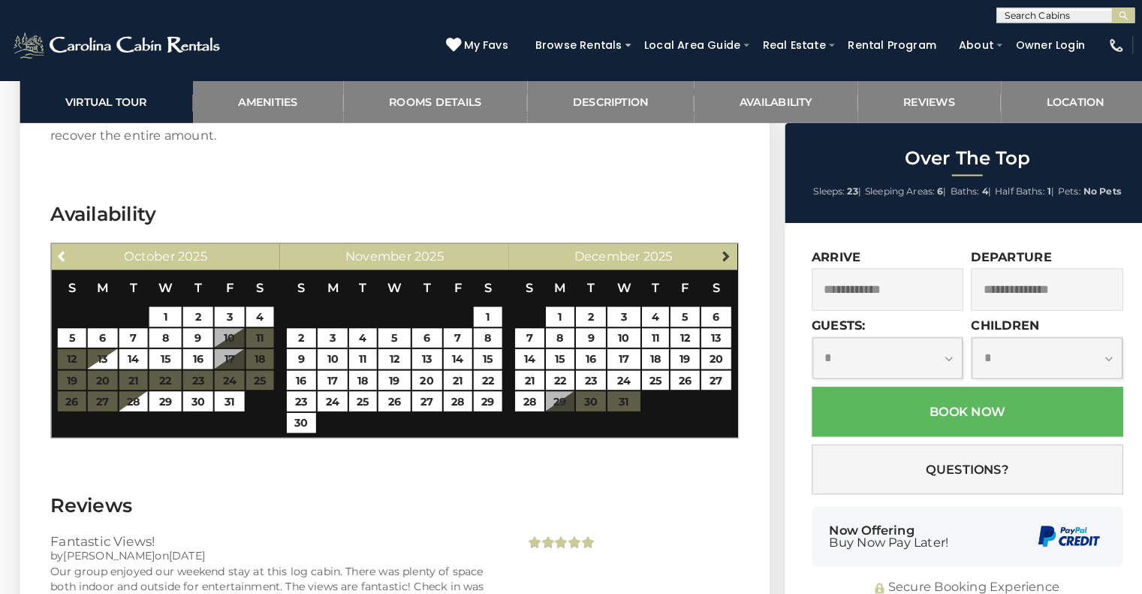
click at [709, 249] on span "Next" at bounding box center [710, 250] width 12 height 12
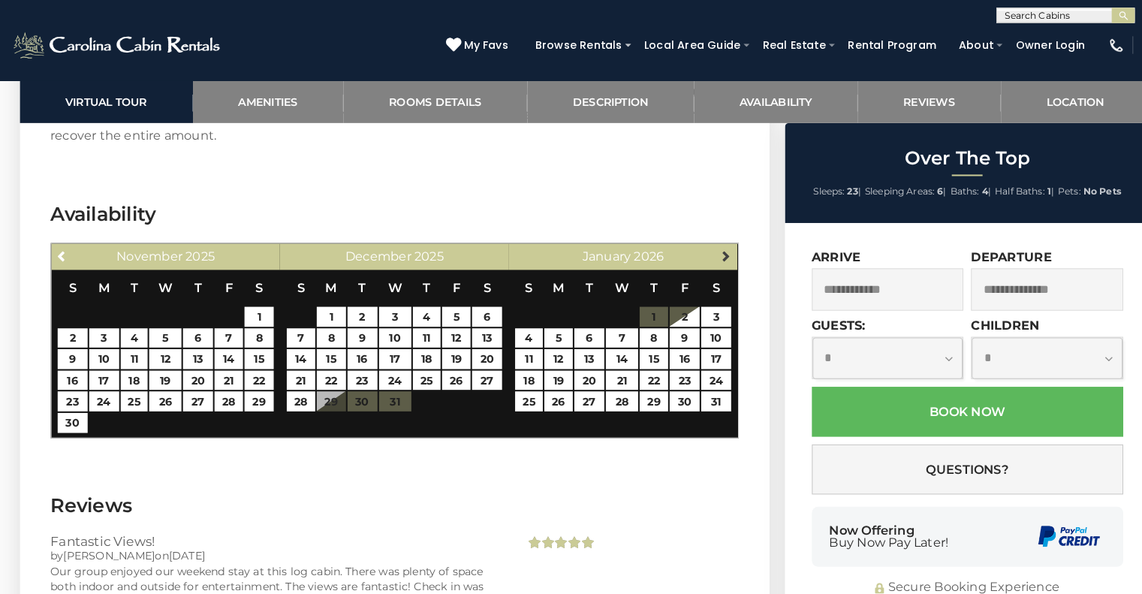
click at [709, 248] on span "Next" at bounding box center [710, 250] width 12 height 12
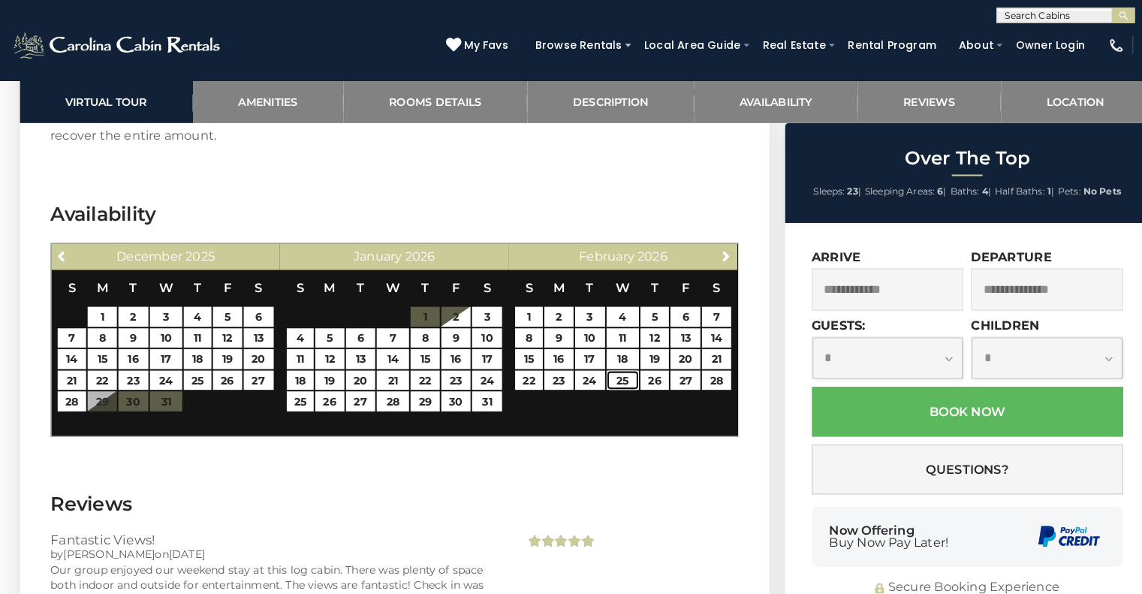
click at [613, 367] on link "25" at bounding box center [608, 372] width 32 height 20
type input "**********"
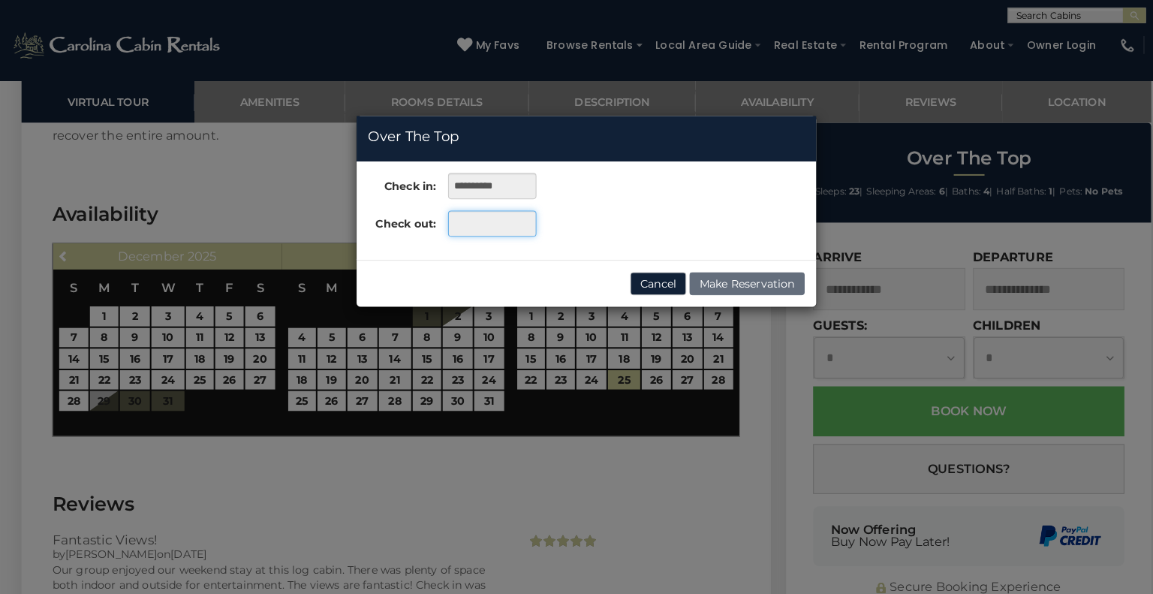
click at [487, 217] on input "text" at bounding box center [481, 219] width 86 height 26
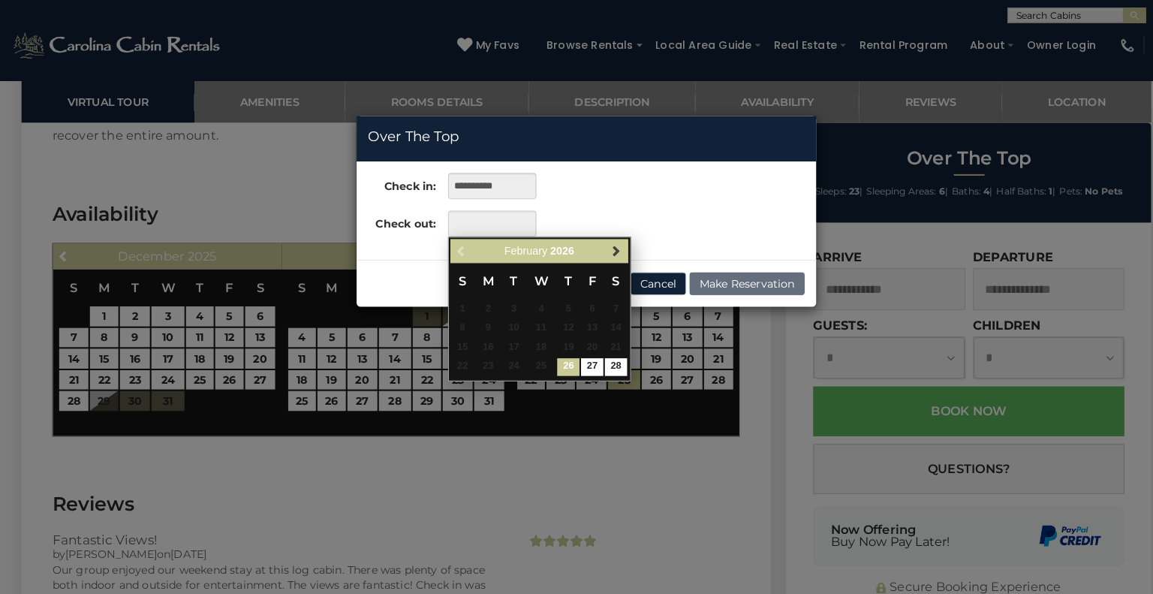
click at [603, 245] on span "Next" at bounding box center [602, 246] width 12 height 12
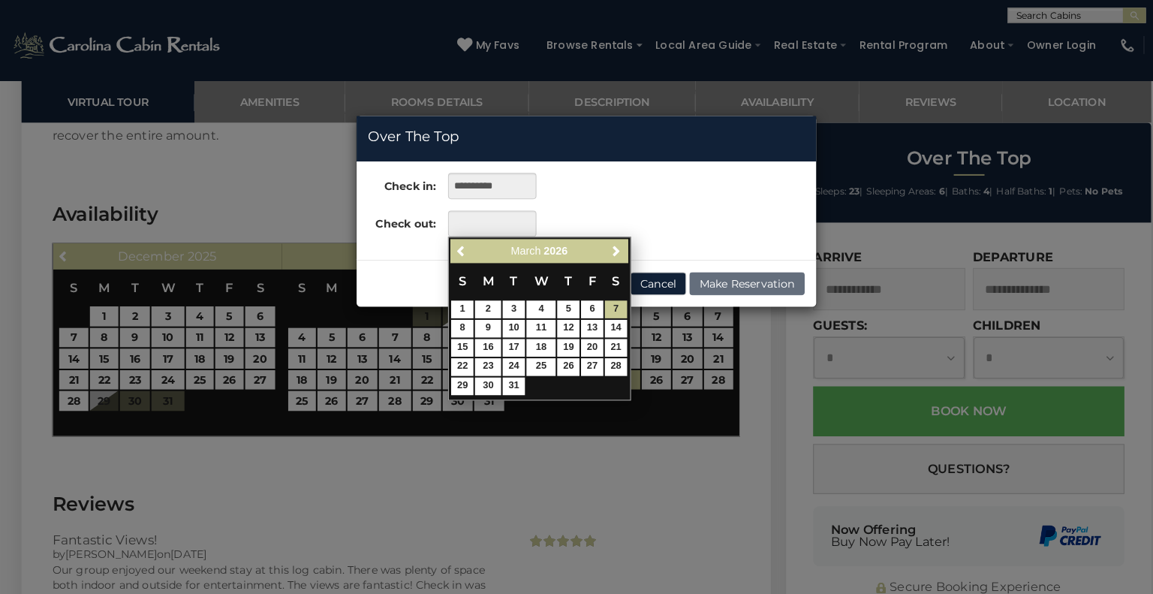
click at [603, 302] on link "7" at bounding box center [602, 302] width 22 height 17
type input "**********"
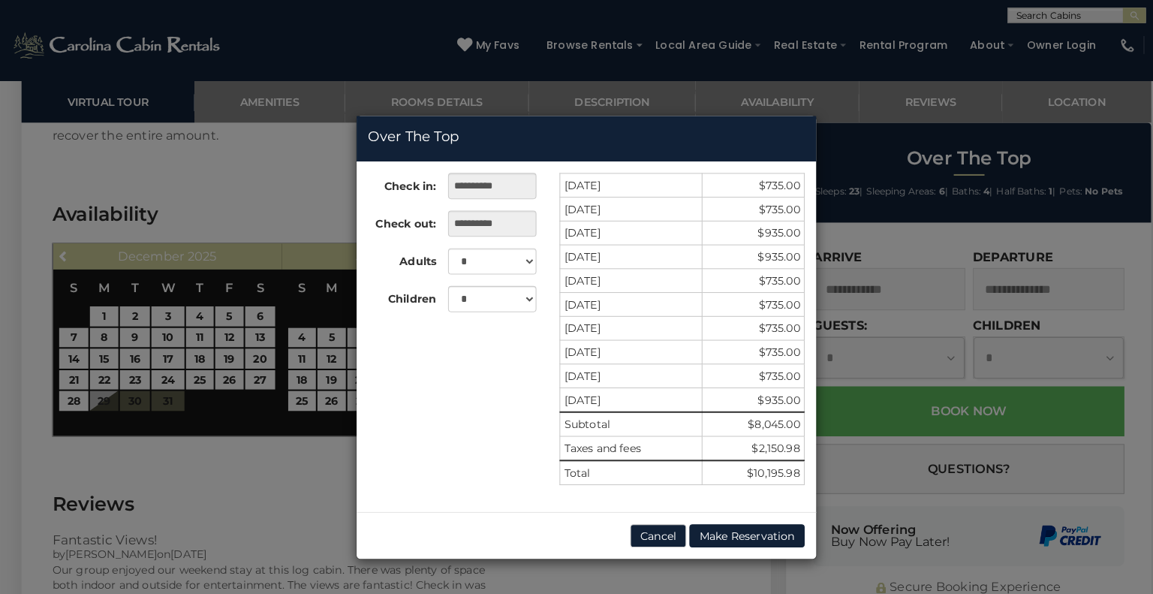
click at [242, 486] on div "**********" at bounding box center [576, 297] width 1153 height 594
